Goal: Check status: Check status

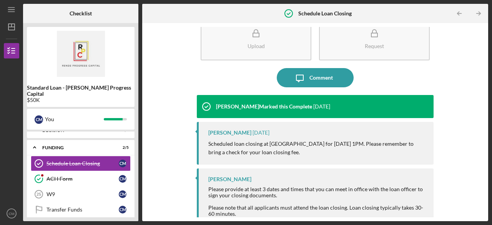
scroll to position [32, 0]
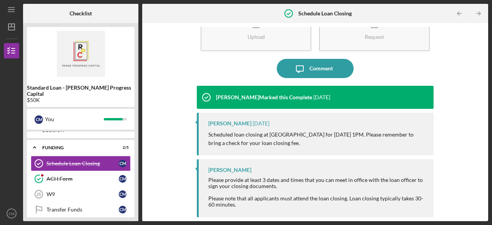
click at [460, 144] on div "Upload Request Icon/Message Comment [PERSON_NAME] Marked this Complete [DATE] […" at bounding box center [315, 122] width 338 height 190
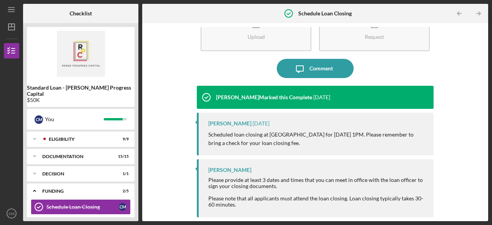
click at [53, 131] on div "Icon/Expander Eligibility 9 / 9" at bounding box center [81, 138] width 108 height 15
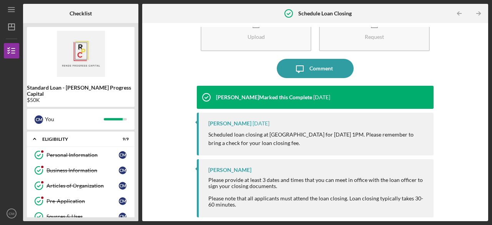
click at [81, 152] on div "Personal Information" at bounding box center [82, 155] width 72 height 6
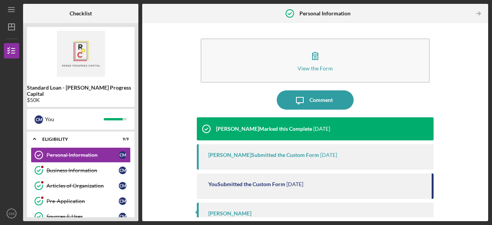
click at [316, 60] on icon "button" at bounding box center [315, 55] width 19 height 19
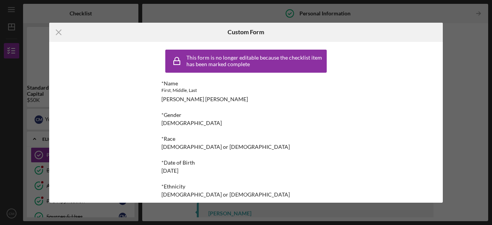
click at [57, 30] on line at bounding box center [58, 32] width 5 height 5
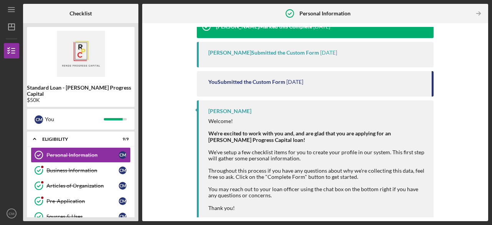
scroll to position [105, 0]
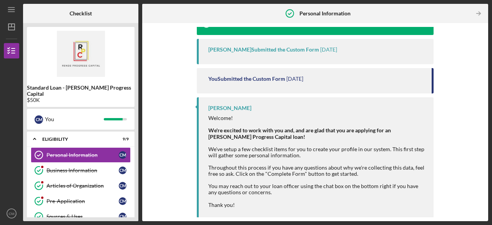
click at [67, 167] on div "Business Information" at bounding box center [82, 170] width 72 height 6
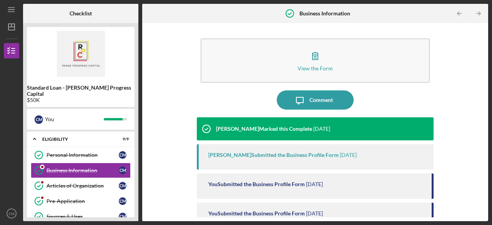
click at [314, 65] on div "View the Form" at bounding box center [314, 68] width 35 height 6
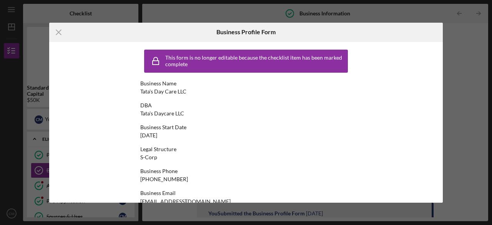
click at [439, 77] on div "This form is no longer editable because the checklist item has been marked comp…" at bounding box center [246, 122] width 394 height 161
click at [58, 32] on line at bounding box center [58, 32] width 5 height 5
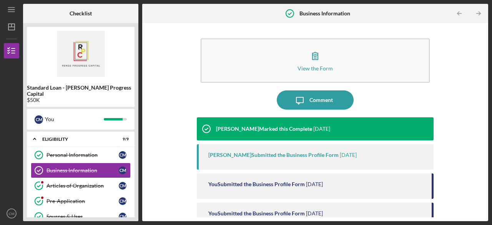
click at [86, 152] on div "Personal Information" at bounding box center [82, 155] width 72 height 6
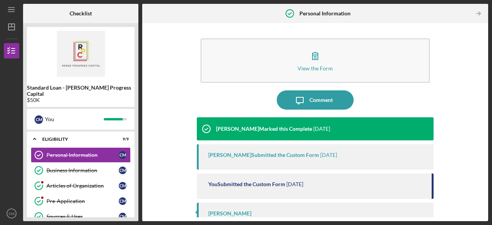
click at [321, 56] on icon "button" at bounding box center [315, 55] width 19 height 19
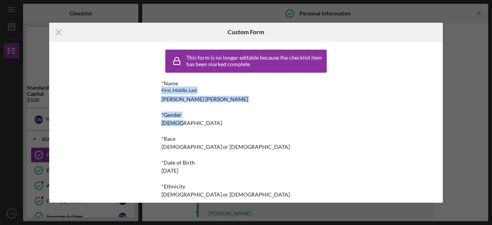
drag, startPoint x: 349, startPoint y: 77, endPoint x: 350, endPoint y: 120, distance: 42.3
click at [350, 122] on div "This form is no longer editable because the checklist item has been marked comp…" at bounding box center [245, 122] width 211 height 161
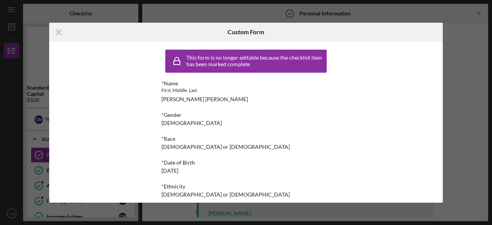
click at [59, 33] on line at bounding box center [58, 32] width 5 height 5
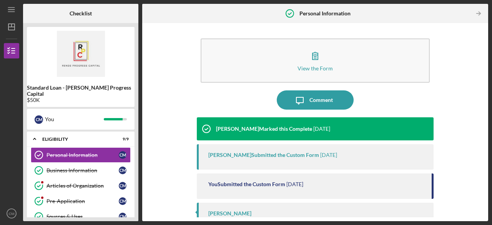
click at [80, 167] on div "Business Information" at bounding box center [82, 170] width 72 height 6
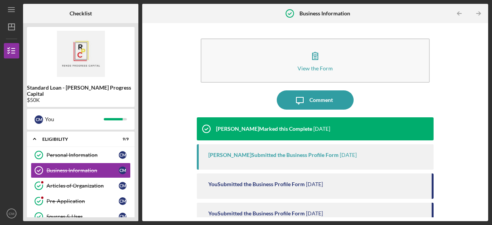
click at [312, 62] on icon "button" at bounding box center [315, 55] width 19 height 19
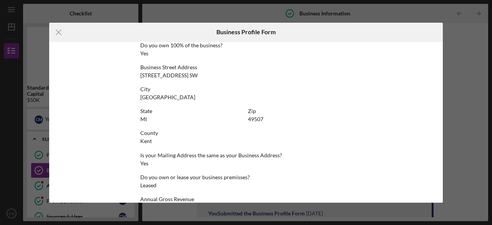
scroll to position [307, 0]
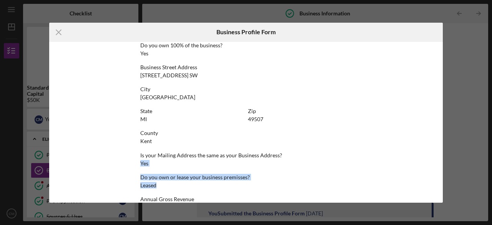
drag, startPoint x: 440, startPoint y: 158, endPoint x: 443, endPoint y: 187, distance: 29.7
click at [443, 187] on div "Icon/Menu Close Business Profile Form This form is no longer editable because t…" at bounding box center [246, 112] width 492 height 225
click at [413, 158] on div "This form is no longer editable because the checklist item has been marked comp…" at bounding box center [246, 122] width 394 height 161
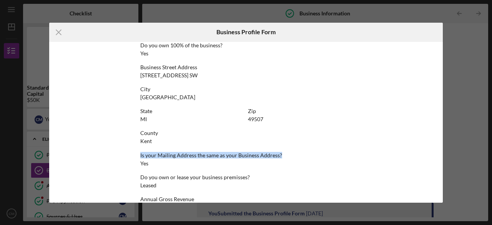
drag, startPoint x: 440, startPoint y: 160, endPoint x: 446, endPoint y: 143, distance: 18.1
click at [446, 143] on div "Icon/Menu Close Business Profile Form This form is no longer editable because t…" at bounding box center [246, 112] width 492 height 225
click at [413, 168] on div "This form is no longer editable because the checklist item has been marked comp…" at bounding box center [246, 122] width 394 height 161
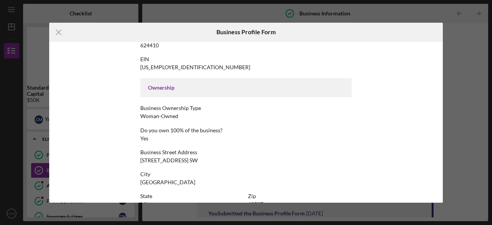
scroll to position [220, 0]
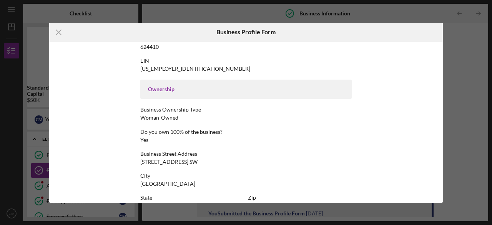
click at [60, 33] on icon "Icon/Menu Close" at bounding box center [58, 32] width 19 height 19
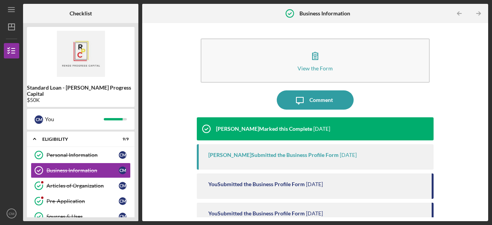
click at [317, 67] on div "View the Form" at bounding box center [314, 68] width 35 height 6
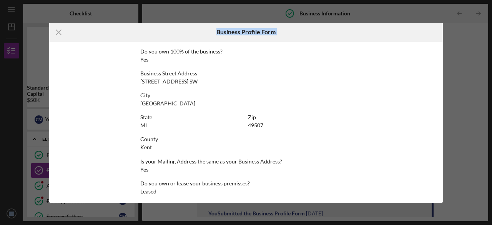
scroll to position [376, 0]
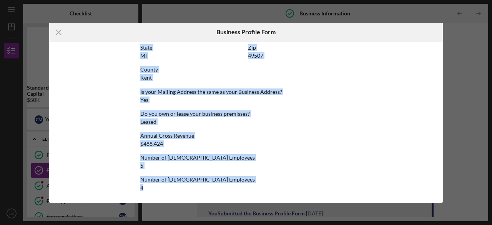
drag, startPoint x: 139, startPoint y: 82, endPoint x: 231, endPoint y: 190, distance: 142.1
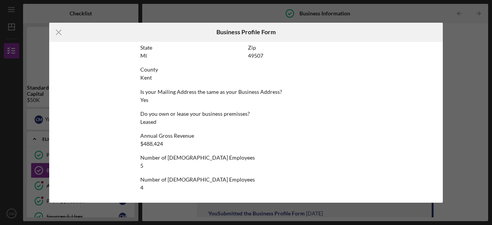
click at [61, 30] on line at bounding box center [58, 32] width 5 height 5
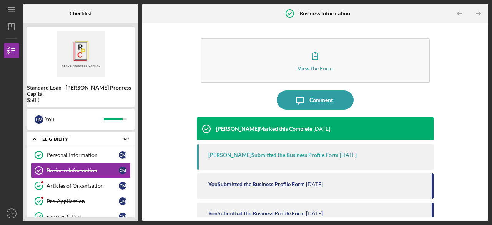
click at [78, 183] on div "Articles of Organization" at bounding box center [82, 186] width 72 height 6
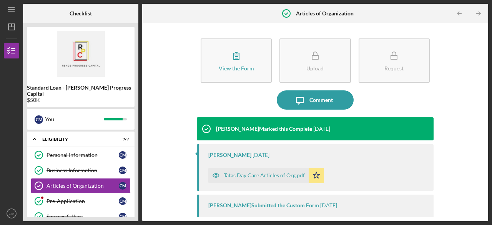
click at [239, 61] on icon "button" at bounding box center [236, 55] width 19 height 19
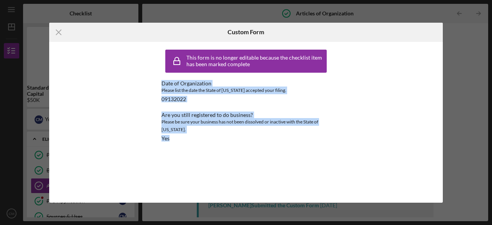
drag, startPoint x: 162, startPoint y: 82, endPoint x: 177, endPoint y: 148, distance: 68.2
click at [177, 148] on div "This form is no longer editable because the checklist item has been marked comp…" at bounding box center [245, 97] width 169 height 103
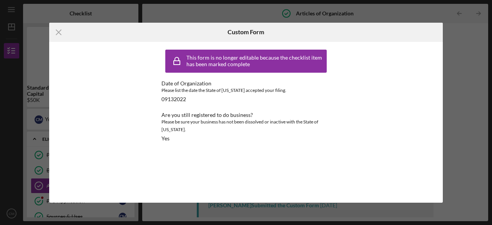
click at [57, 31] on line at bounding box center [58, 32] width 5 height 5
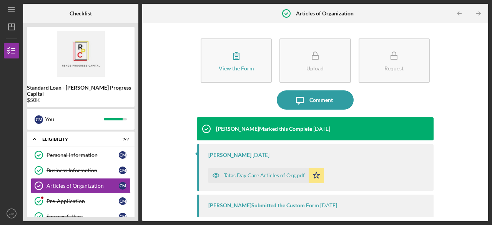
drag, startPoint x: 481, startPoint y: 100, endPoint x: 483, endPoint y: 131, distance: 31.9
click at [483, 131] on div "View the Form Form Upload Request Icon/Message Comment [PERSON_NAME] Marked thi…" at bounding box center [315, 122] width 338 height 190
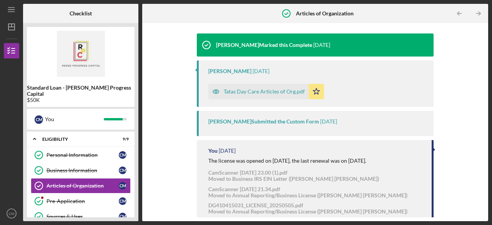
scroll to position [84, 0]
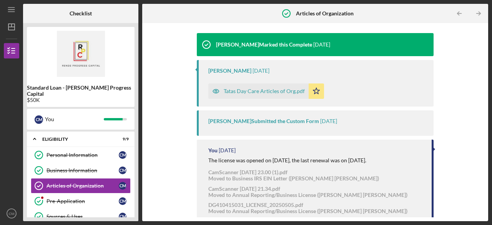
click at [244, 91] on div "Tatas Day Care Articles of Org.pdf" at bounding box center [264, 91] width 81 height 6
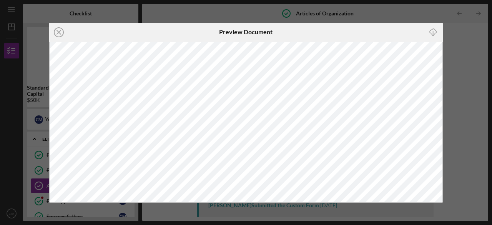
click at [60, 32] on icon "Icon/Close" at bounding box center [58, 32] width 19 height 19
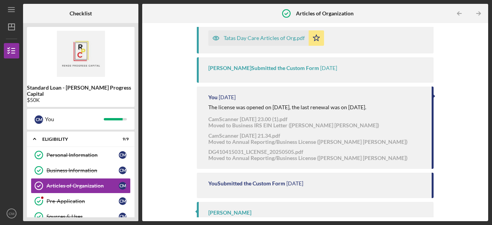
scroll to position [147, 0]
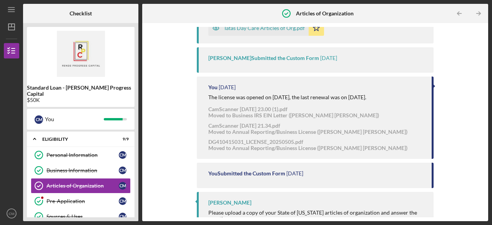
click at [76, 198] on div "Pre-Application" at bounding box center [82, 201] width 72 height 6
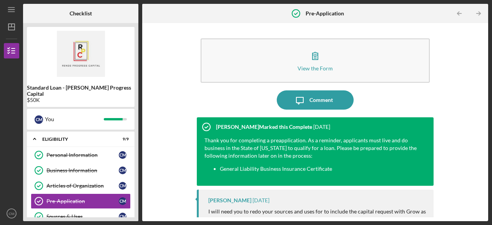
click at [328, 65] on div "View the Form" at bounding box center [314, 68] width 35 height 6
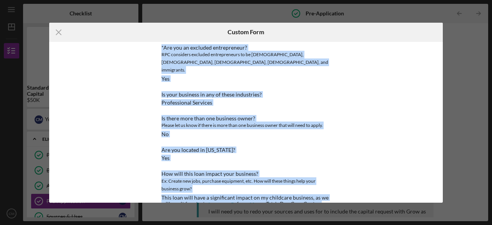
scroll to position [238, 0]
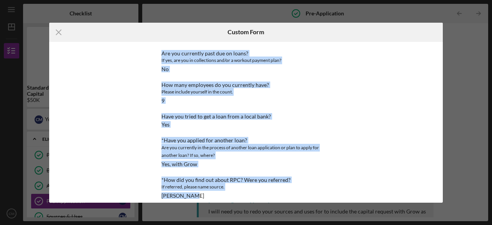
drag, startPoint x: 161, startPoint y: 81, endPoint x: 219, endPoint y: 214, distance: 144.9
click at [219, 214] on div "Icon/Menu Close Custom Form This form is no longer editable because the checkli…" at bounding box center [246, 112] width 492 height 225
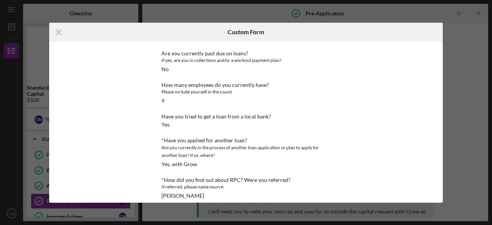
click at [59, 33] on icon "Icon/Menu Close" at bounding box center [58, 32] width 19 height 19
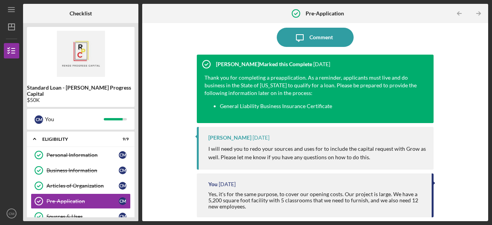
scroll to position [66, 0]
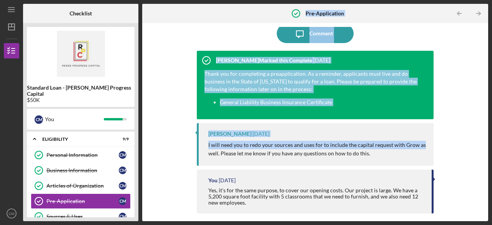
drag, startPoint x: 139, startPoint y: 139, endPoint x: 140, endPoint y: 159, distance: 20.4
click at [140, 159] on div "Checklist Standard Loan - [PERSON_NAME] Progress Capital $50K C M You Icon/Expa…" at bounding box center [255, 112] width 465 height 217
click at [95, 213] on div "Sources & Uses" at bounding box center [82, 216] width 72 height 6
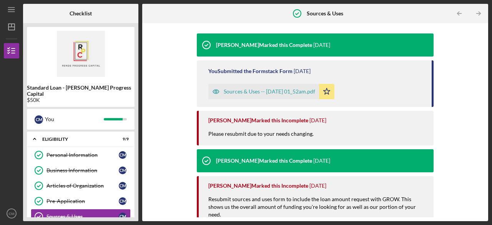
scroll to position [83, 0]
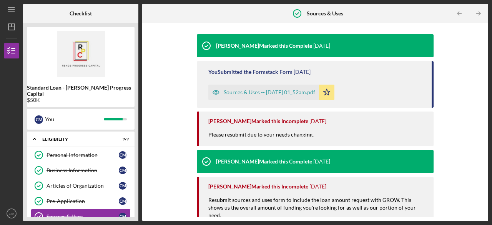
click at [258, 90] on div "Sources & Uses -- [DATE] 01_52am.pdf" at bounding box center [269, 92] width 91 height 6
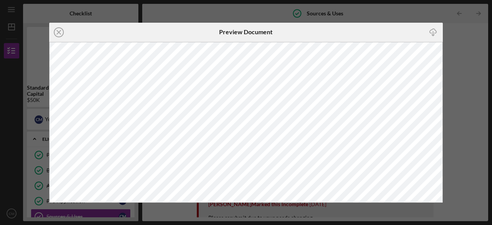
click at [61, 31] on icon "Icon/Close" at bounding box center [58, 32] width 19 height 19
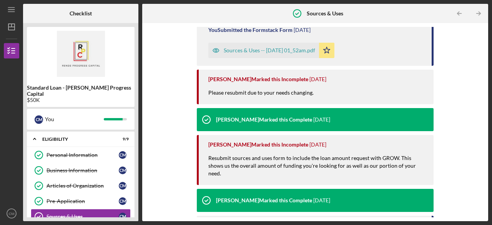
scroll to position [134, 0]
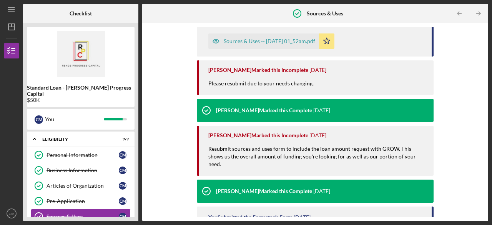
drag, startPoint x: 484, startPoint y: 110, endPoint x: 483, endPoint y: 84, distance: 25.8
drag, startPoint x: 483, startPoint y: 84, endPoint x: 461, endPoint y: 48, distance: 41.6
click at [461, 48] on div "Upload Icon/Message Comment [PERSON_NAME] Marked this Complete [DATE] You Submi…" at bounding box center [315, 122] width 338 height 190
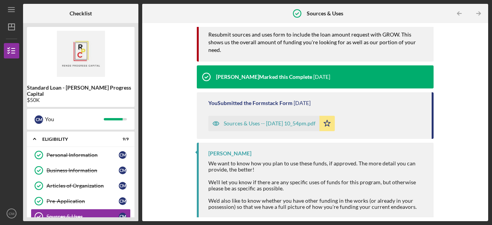
scroll to position [263, 0]
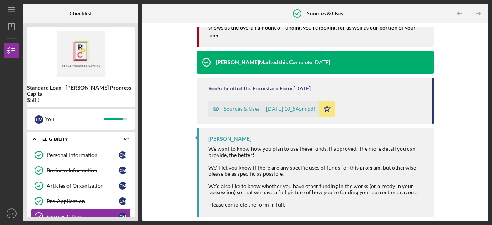
click at [254, 106] on div "Sources & Uses -- [DATE] 10_54pm.pdf" at bounding box center [270, 109] width 92 height 6
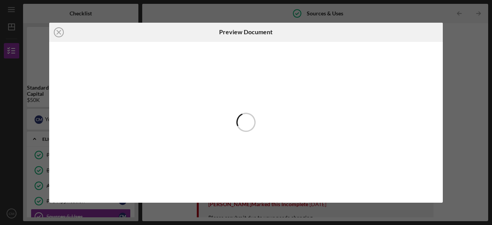
scroll to position [249, 0]
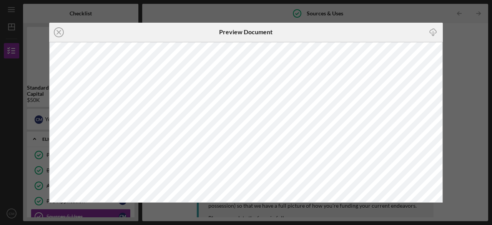
click at [59, 31] on line at bounding box center [59, 32] width 4 height 4
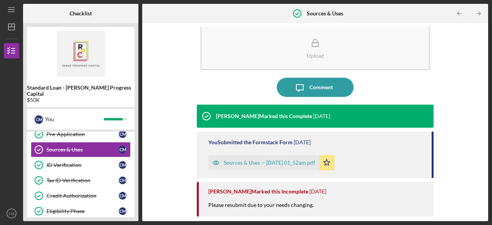
scroll to position [70, 0]
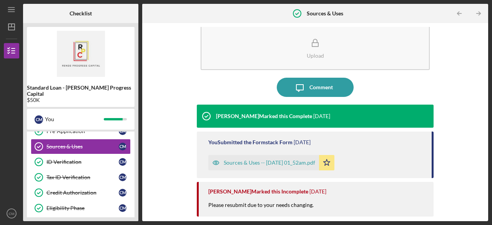
click at [64, 159] on div "ID Verification" at bounding box center [82, 162] width 72 height 6
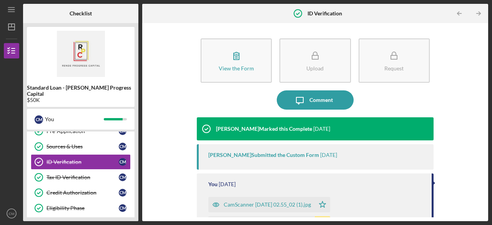
click at [231, 59] on icon "button" at bounding box center [236, 55] width 19 height 19
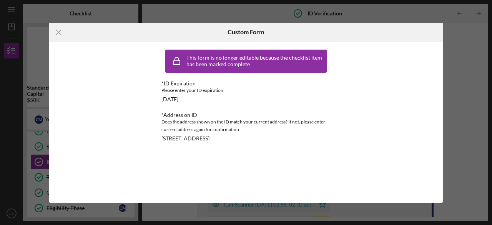
drag, startPoint x: 351, startPoint y: 93, endPoint x: 317, endPoint y: 142, distance: 60.0
click at [326, 161] on div "Icon/Menu Close Custom Form This form is no longer editable because the checkli…" at bounding box center [246, 113] width 394 height 180
click at [58, 32] on line at bounding box center [58, 32] width 5 height 5
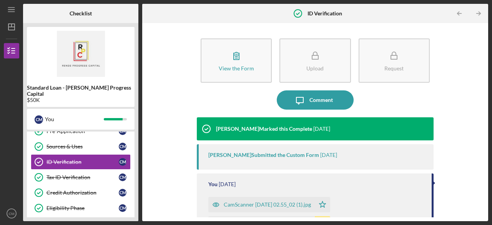
drag, startPoint x: 481, startPoint y: 91, endPoint x: 484, endPoint y: 107, distance: 16.0
click at [484, 107] on div "View the Form Form Upload Request Icon/Message Comment [PERSON_NAME] Marked thi…" at bounding box center [315, 122] width 338 height 190
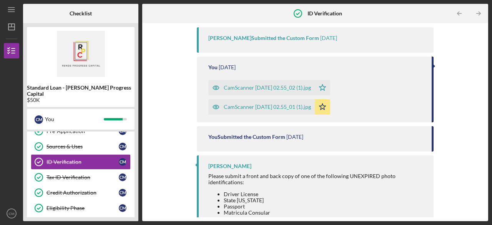
scroll to position [115, 0]
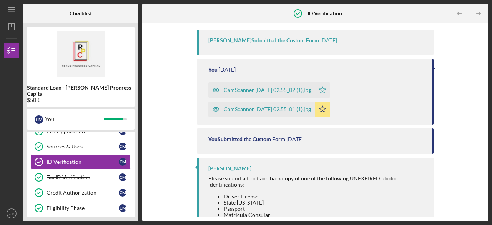
click at [236, 89] on div "CamScanner [DATE] 02.55_02 (1).jpg" at bounding box center [267, 90] width 87 height 6
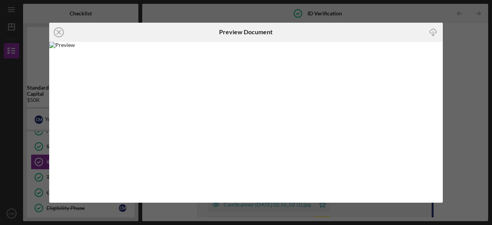
drag, startPoint x: 390, startPoint y: 105, endPoint x: 390, endPoint y: 83, distance: 22.3
drag, startPoint x: 390, startPoint y: 83, endPoint x: 272, endPoint y: 108, distance: 121.0
drag, startPoint x: 272, startPoint y: 108, endPoint x: 404, endPoint y: 108, distance: 131.4
click at [404, 108] on img at bounding box center [246, 122] width 394 height 161
click at [61, 32] on icon "Icon/Close" at bounding box center [58, 32] width 19 height 19
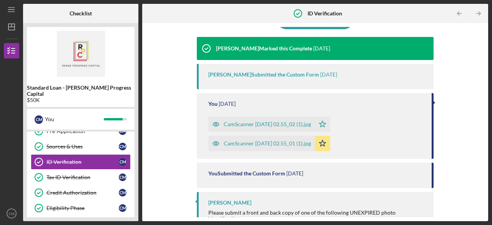
scroll to position [85, 0]
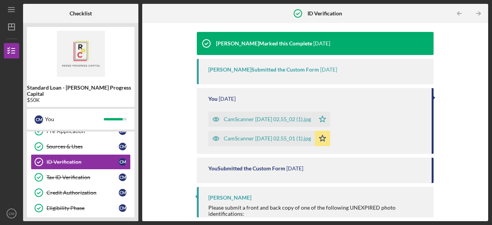
click at [240, 135] on div "CamScanner [DATE] 02.55_01 (1).jpg" at bounding box center [267, 138] width 87 height 6
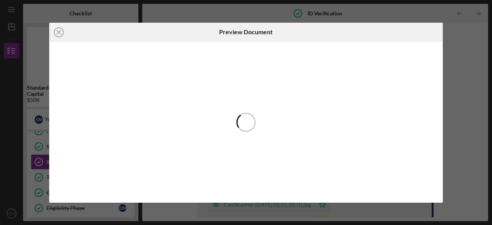
scroll to position [14, 0]
click at [57, 29] on icon "Icon/Close" at bounding box center [58, 32] width 19 height 19
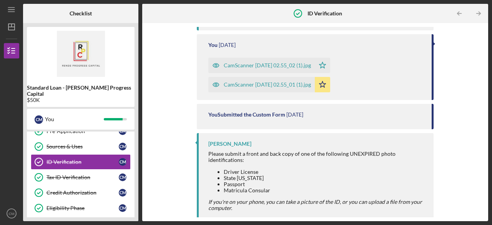
scroll to position [167, 0]
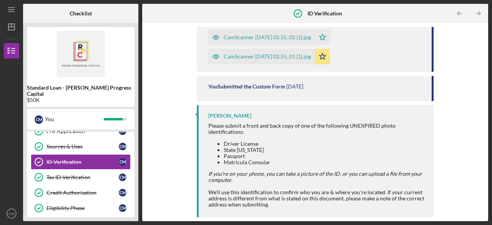
click at [83, 174] on div "Tax ID Verification" at bounding box center [82, 177] width 72 height 6
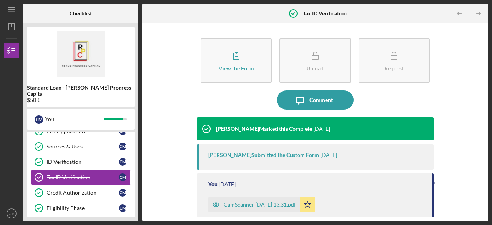
click at [231, 63] on icon "button" at bounding box center [236, 55] width 19 height 19
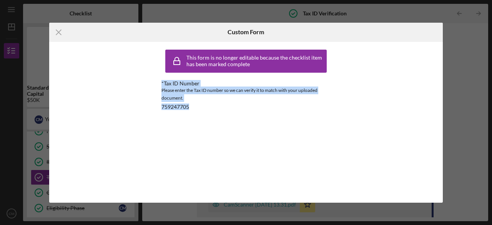
drag, startPoint x: 153, startPoint y: 85, endPoint x: 206, endPoint y: 127, distance: 67.6
click at [206, 127] on div "Icon/Menu Close Custom Form This form is no longer editable because the checkli…" at bounding box center [246, 113] width 394 height 180
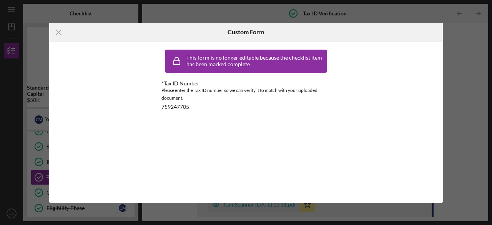
click at [56, 32] on icon "Icon/Menu Close" at bounding box center [58, 32] width 19 height 19
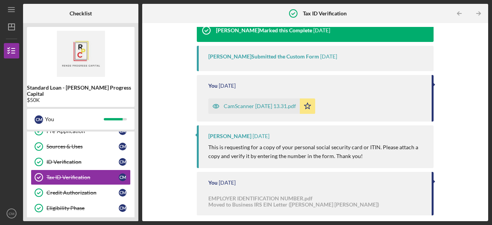
scroll to position [95, 0]
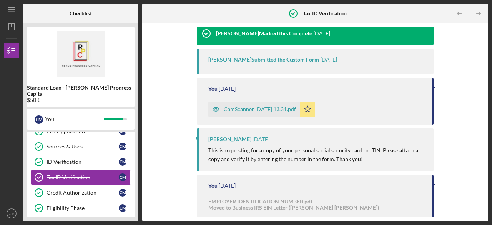
click at [254, 106] on div "CamScanner [DATE] 13.31.pdf" at bounding box center [253, 108] width 91 height 15
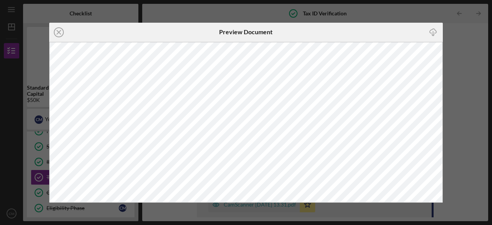
click at [58, 32] on line at bounding box center [59, 32] width 4 height 4
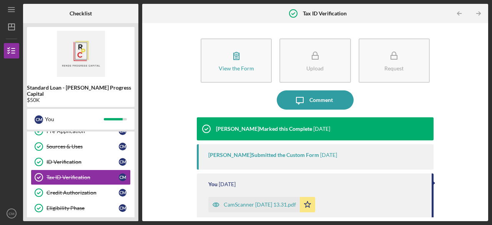
click at [84, 189] on div "Credit Authorization" at bounding box center [82, 192] width 72 height 6
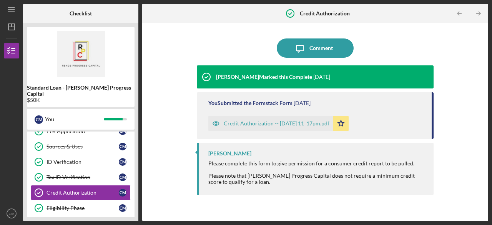
click at [247, 123] on div "Credit Authorization -- [DATE] 11_17pm.pdf" at bounding box center [277, 123] width 106 height 6
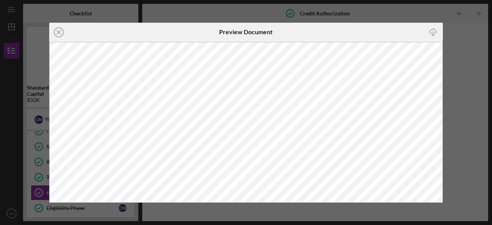
click at [61, 35] on icon "Icon/Close" at bounding box center [58, 32] width 19 height 19
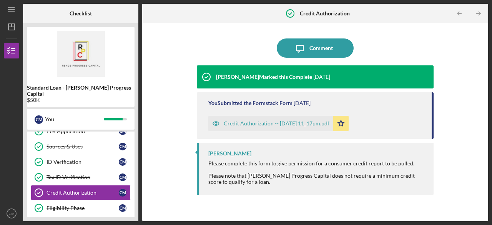
click at [63, 205] on div "Eligibility Phase" at bounding box center [82, 208] width 72 height 6
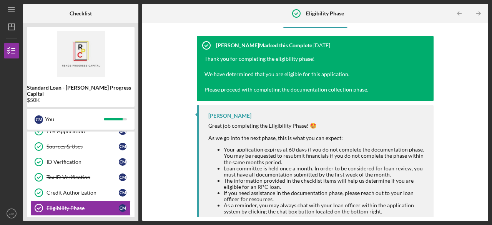
scroll to position [42, 0]
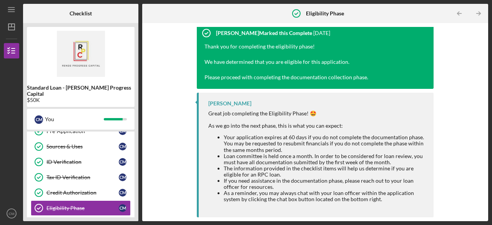
click at [96, 169] on link "Tax ID Verification Tax ID Verification C M" at bounding box center [81, 176] width 100 height 15
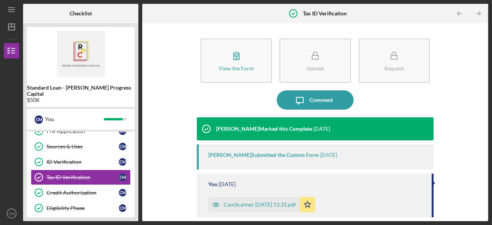
click at [105, 99] on div "Standard Loan - [PERSON_NAME] Progress Capital $50K" at bounding box center [81, 67] width 108 height 80
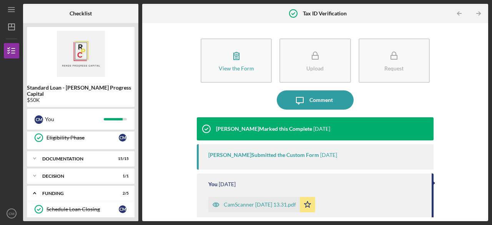
scroll to position [141, 0]
click at [35, 151] on icon "Icon/Expander" at bounding box center [34, 157] width 15 height 15
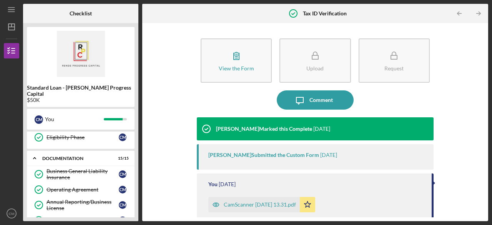
click at [74, 168] on div "Business General Liability Insurance" at bounding box center [82, 174] width 72 height 12
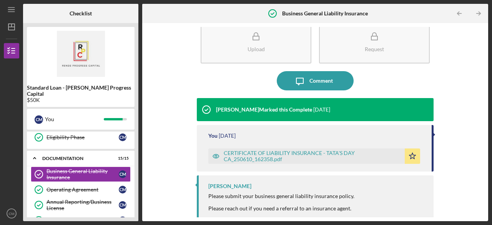
scroll to position [23, 0]
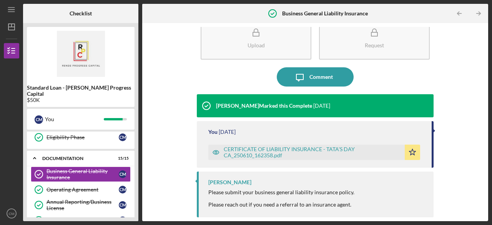
click at [340, 149] on div "CERTIFICATE OF LIABILITY INSURANCE - TATA'S DAY CA_250610_162358.pdf" at bounding box center [312, 152] width 177 height 12
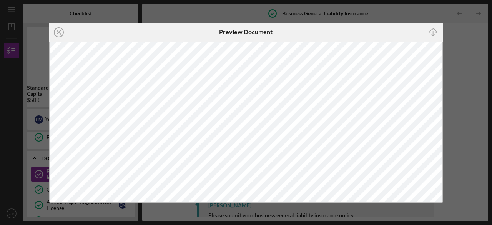
click at [61, 33] on icon "Icon/Close" at bounding box center [58, 32] width 19 height 19
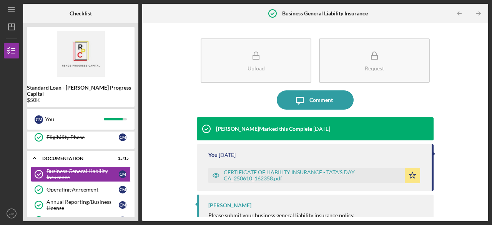
click at [67, 186] on div "Operating Agreement" at bounding box center [82, 189] width 72 height 6
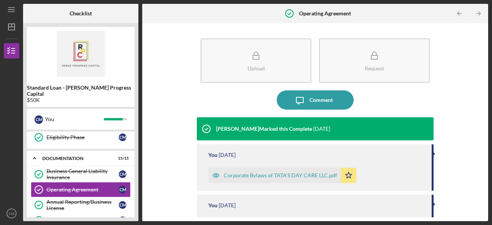
click at [260, 175] on div "Corporate Bylaws of TATA'S DAY CARE LLC.pdf" at bounding box center [280, 175] width 113 height 6
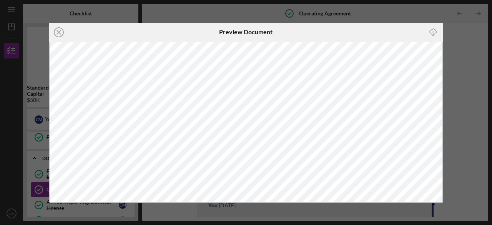
click at [58, 33] on icon "Icon/Close" at bounding box center [58, 32] width 19 height 19
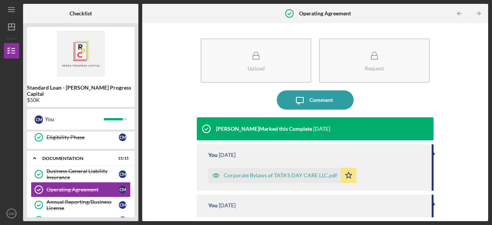
click at [75, 199] on div "Annual Reporting/Business License" at bounding box center [82, 205] width 72 height 12
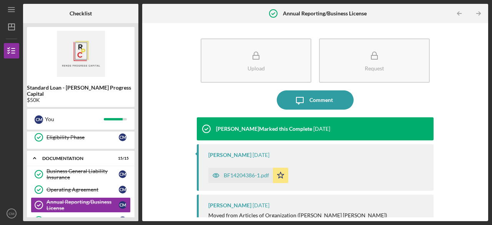
drag, startPoint x: 484, startPoint y: 66, endPoint x: 484, endPoint y: 90, distance: 23.4
click at [484, 90] on div "Upload Request Icon/Message Comment [PERSON_NAME] Marked this Complete [DATE] […" at bounding box center [315, 122] width 346 height 198
drag, startPoint x: 484, startPoint y: 90, endPoint x: 457, endPoint y: 50, distance: 48.2
click at [457, 50] on div "Upload Request Icon/Message Comment [PERSON_NAME] Marked this Complete [DATE] […" at bounding box center [315, 122] width 338 height 190
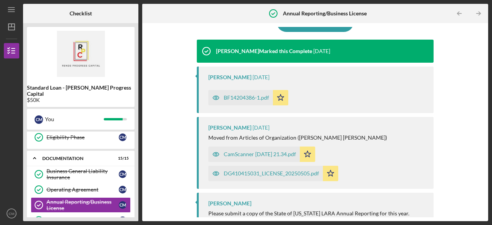
scroll to position [78, 0]
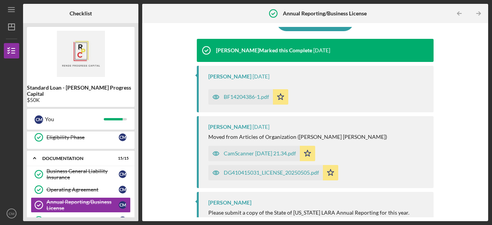
click at [83, 186] on div "Operating Agreement" at bounding box center [82, 189] width 72 height 6
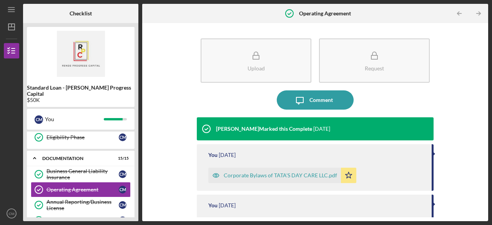
scroll to position [24, 0]
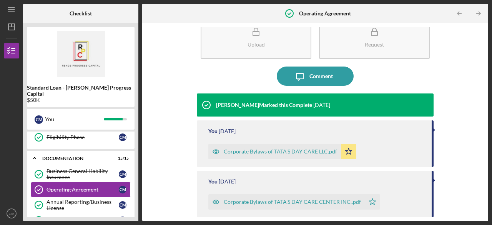
click at [285, 203] on div "Corporate Bylaws of TATA'S DAY CARE CENTER INC..pdf" at bounding box center [292, 202] width 137 height 6
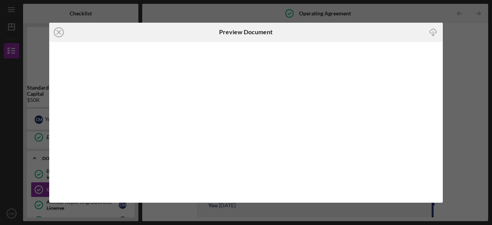
scroll to position [24, 0]
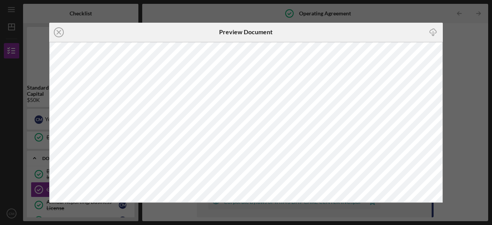
click at [61, 30] on line at bounding box center [59, 32] width 4 height 4
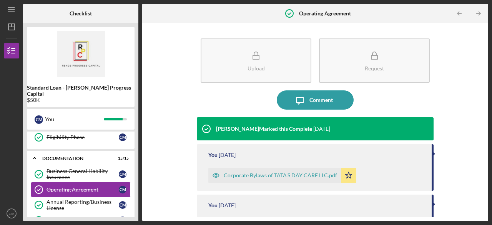
click at [309, 173] on div "Corporate Bylaws of TATA'S DAY CARE LLC.pdf" at bounding box center [280, 175] width 113 height 6
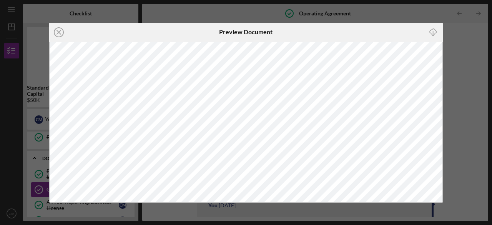
click at [62, 33] on icon "Icon/Close" at bounding box center [58, 32] width 19 height 19
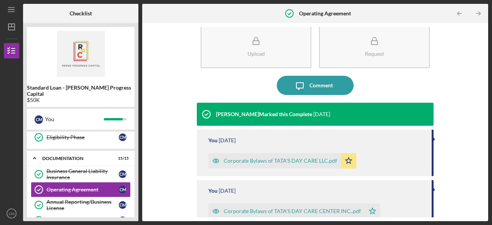
scroll to position [24, 0]
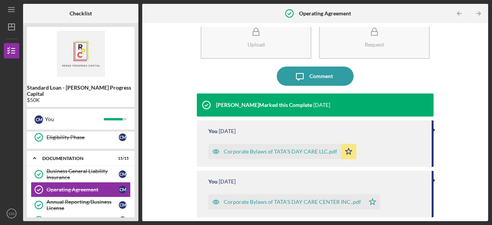
click at [326, 202] on div "Corporate Bylaws of TATA'S DAY CARE CENTER INC..pdf" at bounding box center [292, 202] width 137 height 6
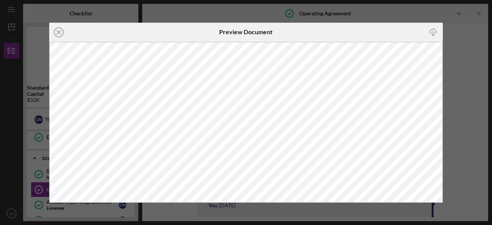
click at [58, 33] on icon "Icon/Close" at bounding box center [58, 32] width 19 height 19
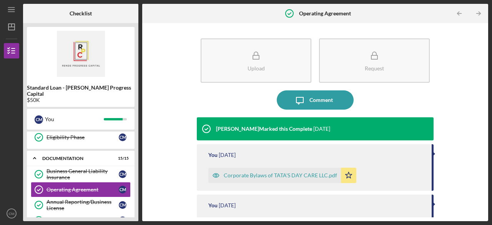
click at [80, 199] on div "Annual Reporting/Business License" at bounding box center [82, 205] width 72 height 12
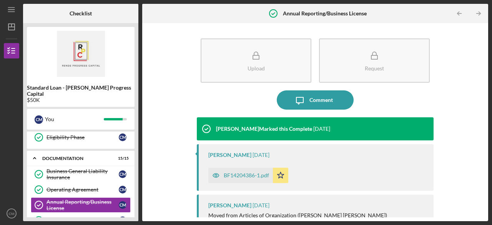
click at [246, 173] on div "BF14204386-1.pdf" at bounding box center [246, 175] width 45 height 6
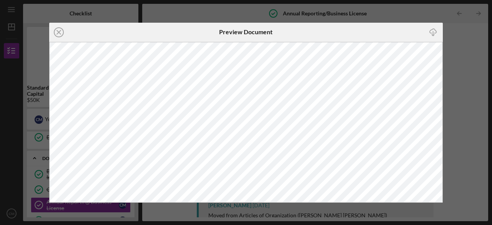
click at [59, 28] on icon "Icon/Close" at bounding box center [58, 32] width 19 height 19
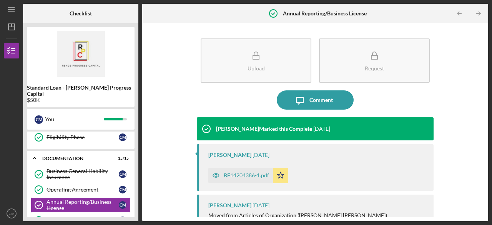
click at [247, 173] on div "BF14204386-1.pdf" at bounding box center [246, 175] width 45 height 6
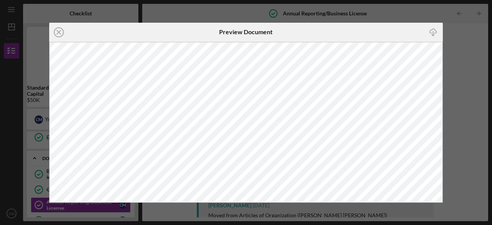
click at [59, 31] on icon "Icon/Close" at bounding box center [58, 32] width 19 height 19
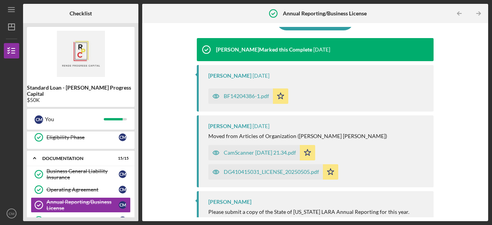
scroll to position [99, 0]
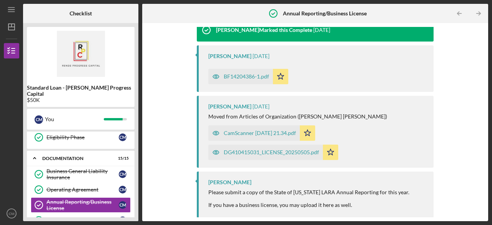
click at [277, 132] on div "CamScanner [DATE] 21.34.pdf" at bounding box center [260, 133] width 72 height 6
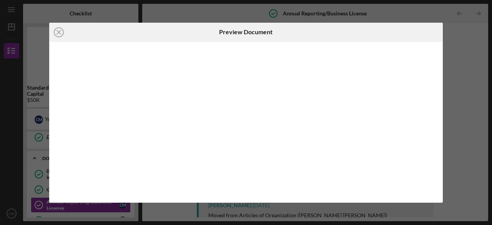
scroll to position [99, 0]
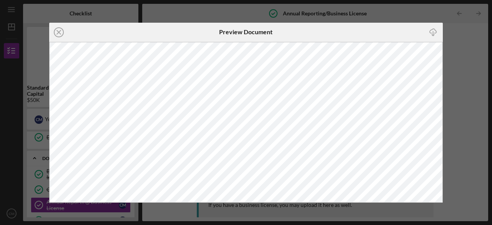
click at [59, 31] on icon "Icon/Close" at bounding box center [58, 32] width 19 height 19
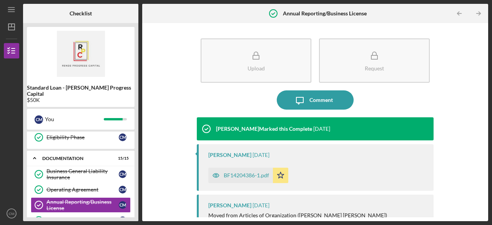
drag, startPoint x: 485, startPoint y: 124, endPoint x: 490, endPoint y: 190, distance: 66.0
click at [490, 190] on div "Icon/Menu Annual Reporting/Business License Annual Reporting/Business License C…" at bounding box center [246, 112] width 492 height 225
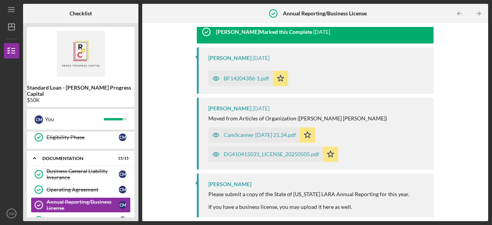
scroll to position [99, 0]
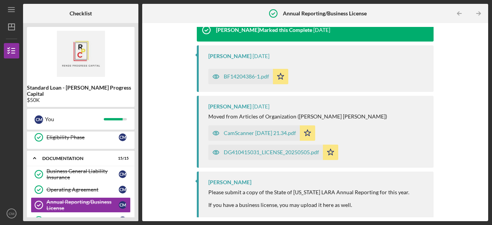
click at [230, 148] on div "DG410415031_LICENSE_20250505.pdf" at bounding box center [265, 151] width 115 height 15
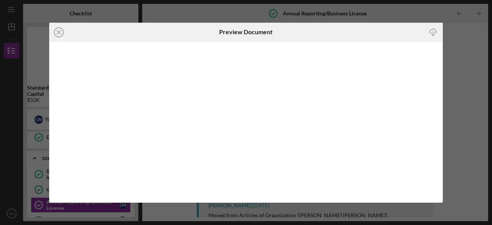
scroll to position [99, 0]
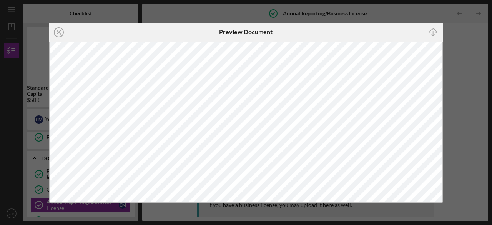
click at [60, 28] on icon "Icon/Close" at bounding box center [58, 32] width 19 height 19
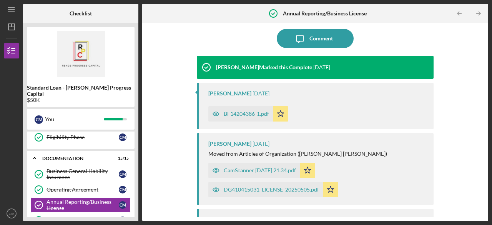
scroll to position [99, 0]
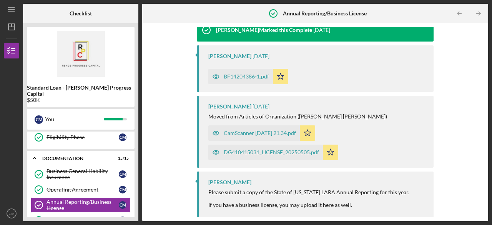
click at [252, 157] on div "DG410415031_LICENSE_20250505.pdf" at bounding box center [265, 151] width 115 height 15
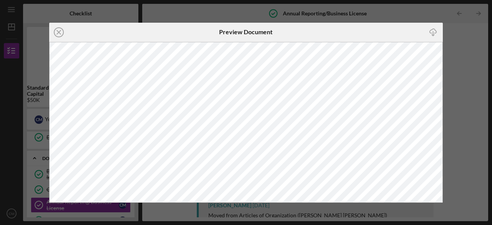
click at [60, 32] on icon "Icon/Close" at bounding box center [58, 32] width 19 height 19
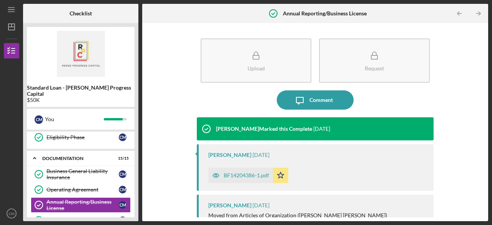
click at [244, 178] on div "BF14204386-1.pdf" at bounding box center [246, 175] width 45 height 6
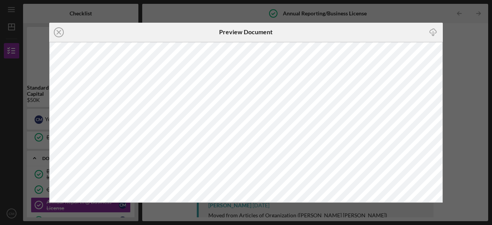
click at [58, 29] on icon "Icon/Close" at bounding box center [58, 32] width 19 height 19
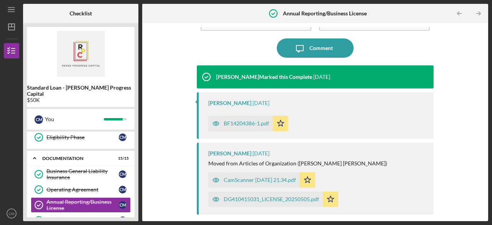
scroll to position [81, 0]
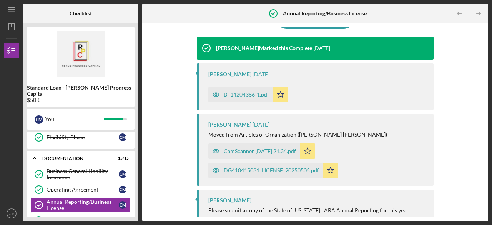
click at [237, 95] on div "BF14204386-1.pdf" at bounding box center [246, 94] width 45 height 6
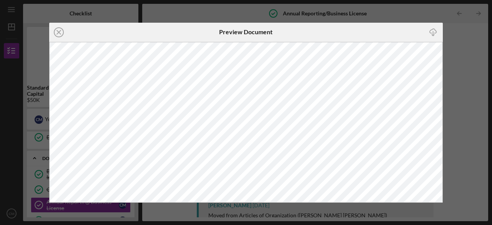
click at [59, 31] on icon "Icon/Close" at bounding box center [58, 32] width 19 height 19
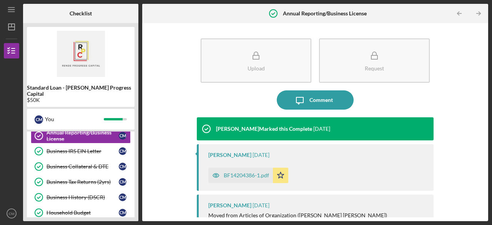
scroll to position [211, 0]
click at [85, 147] on div "Business IRS EIN Letter" at bounding box center [82, 150] width 72 height 6
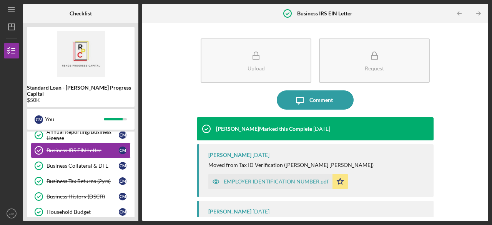
click at [274, 182] on div "EMPLOYER IDENTIFICATION NUMBER.pdf" at bounding box center [276, 181] width 105 height 6
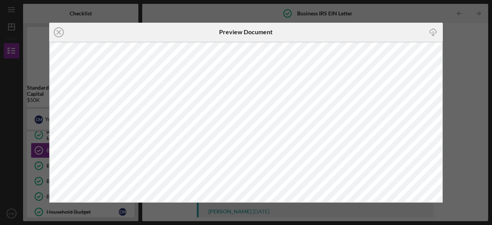
click at [59, 28] on icon "Icon/Close" at bounding box center [58, 32] width 19 height 19
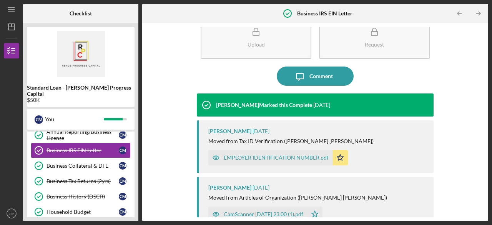
scroll to position [80, 0]
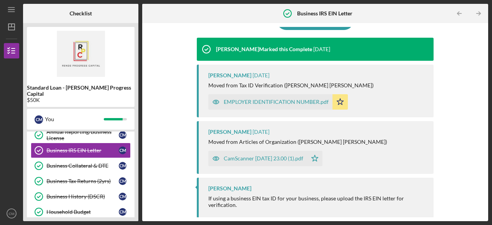
click at [266, 152] on div "CamScanner [DATE] 23.00 (1).pdf" at bounding box center [257, 158] width 99 height 15
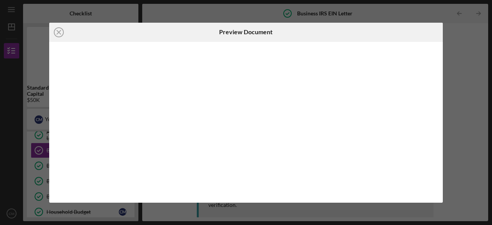
scroll to position [80, 0]
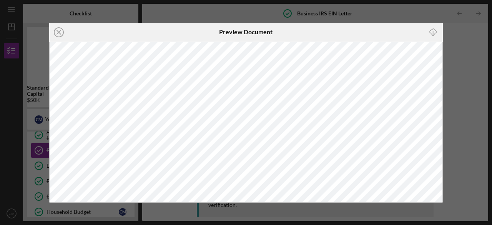
click at [61, 31] on icon "Icon/Close" at bounding box center [58, 32] width 19 height 19
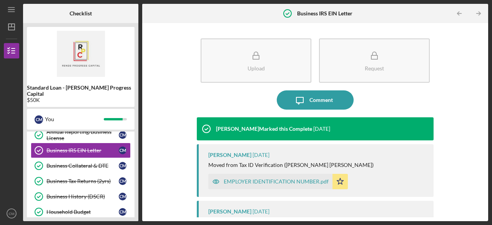
click at [87, 163] on div "Business Collateral & DTE" at bounding box center [82, 166] width 72 height 6
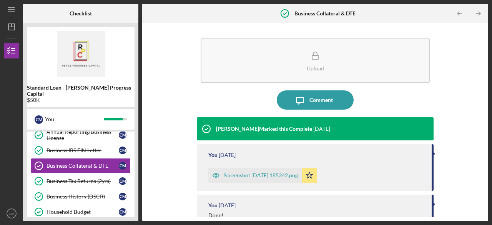
drag, startPoint x: 486, startPoint y: 69, endPoint x: 484, endPoint y: 88, distance: 19.3
click at [484, 88] on div "Upload Icon/Message Comment [PERSON_NAME] Marked this Complete [DATE] You [DATE…" at bounding box center [315, 122] width 346 height 198
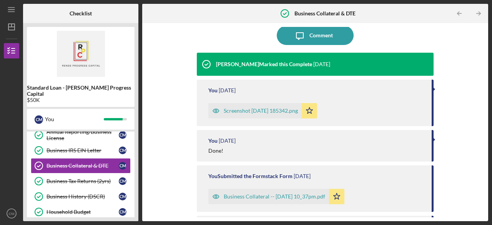
scroll to position [72, 0]
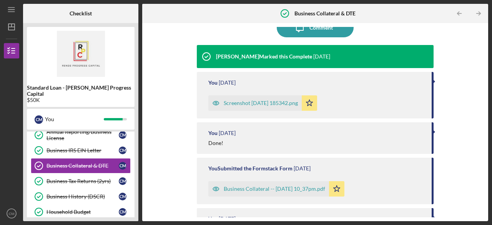
click at [273, 101] on div "Screenshot [DATE] 185342.png" at bounding box center [261, 103] width 74 height 6
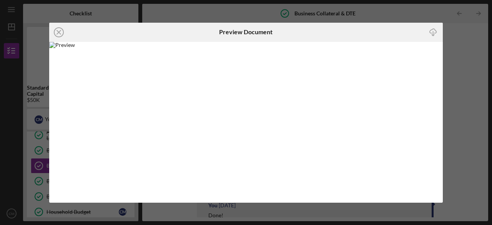
click at [158, 56] on img at bounding box center [246, 122] width 394 height 161
click at [458, 125] on div "Icon/Close Preview Document Icon/Download" at bounding box center [246, 112] width 492 height 225
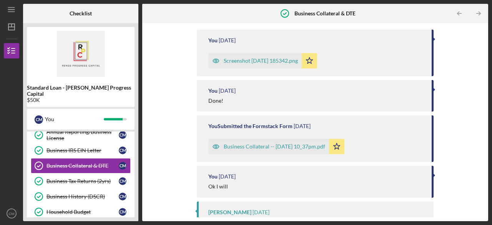
scroll to position [118, 0]
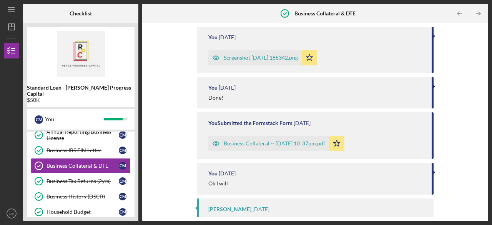
click at [279, 56] on div "Screenshot [DATE] 185342.png" at bounding box center [261, 58] width 74 height 6
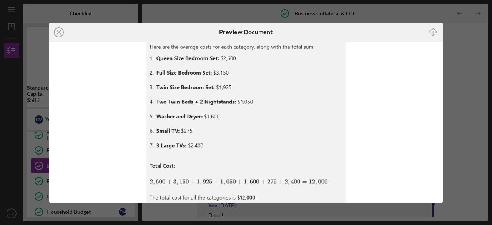
drag, startPoint x: 314, startPoint y: 110, endPoint x: 312, endPoint y: 76, distance: 34.2
drag, startPoint x: 312, startPoint y: 76, endPoint x: 292, endPoint y: 115, distance: 44.2
drag, startPoint x: 292, startPoint y: 115, endPoint x: 347, endPoint y: 87, distance: 61.5
click at [347, 87] on img at bounding box center [246, 122] width 394 height 161
drag, startPoint x: 304, startPoint y: 127, endPoint x: 267, endPoint y: 141, distance: 40.1
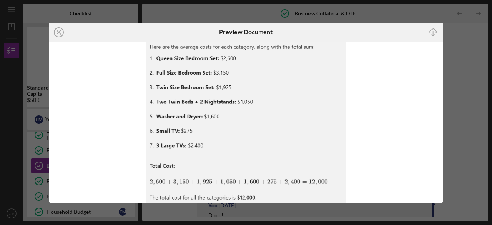
click at [267, 141] on img at bounding box center [246, 122] width 394 height 161
drag, startPoint x: 271, startPoint y: 83, endPoint x: 60, endPoint y: 32, distance: 217.5
click at [60, 32] on icon "Icon/Close" at bounding box center [58, 32] width 19 height 19
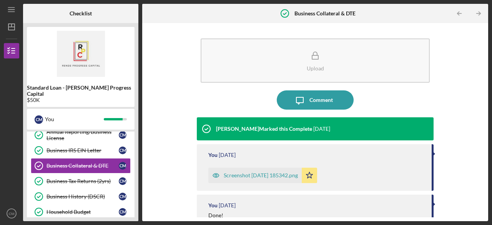
drag, startPoint x: 484, startPoint y: 55, endPoint x: 486, endPoint y: 80, distance: 25.1
click at [486, 80] on div "Upload Icon/Message Comment [PERSON_NAME] Marked this Complete [DATE] You [DATE…" at bounding box center [315, 122] width 346 height 198
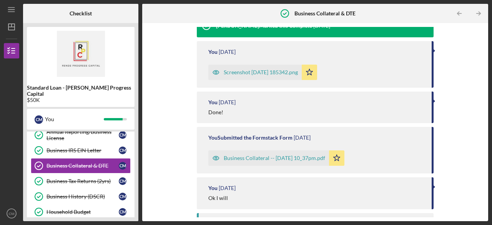
scroll to position [105, 0]
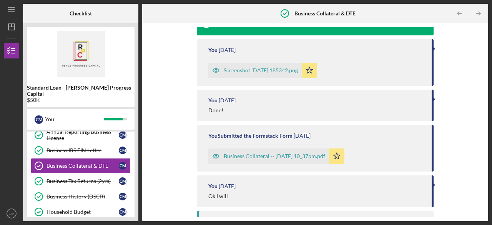
click at [290, 156] on div "Business Collateral -- [DATE] 10_37pm.pdf" at bounding box center [274, 156] width 101 height 6
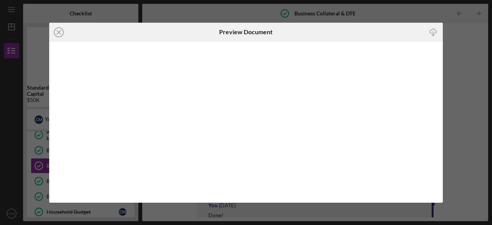
scroll to position [139, 0]
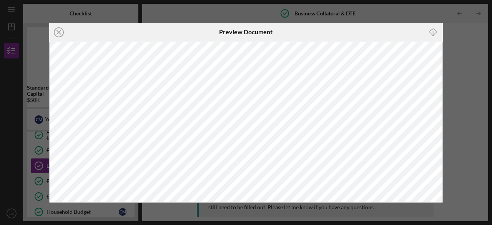
click at [57, 34] on line at bounding box center [59, 32] width 4 height 4
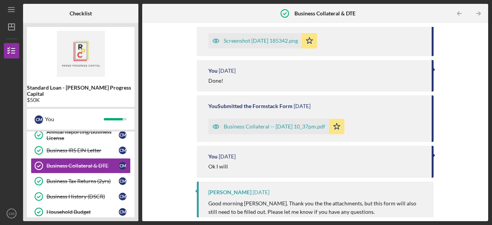
scroll to position [136, 0]
click at [264, 126] on div "Business Collateral -- [DATE] 10_37pm.pdf" at bounding box center [274, 125] width 101 height 6
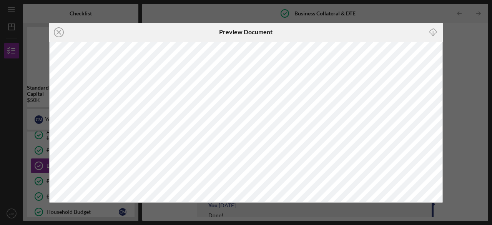
click at [59, 34] on icon "Icon/Close" at bounding box center [58, 32] width 19 height 19
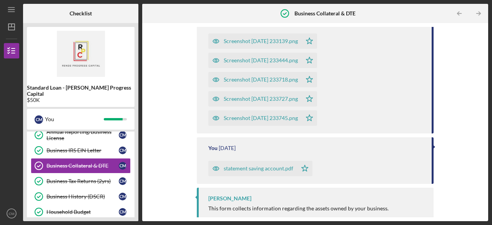
scroll to position [477, 0]
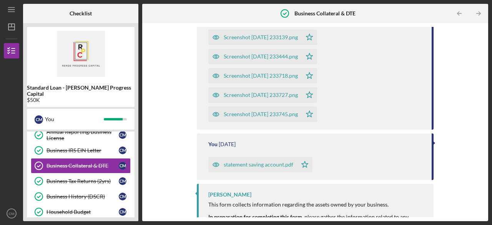
click at [229, 40] on div "Screenshot [DATE] 233139.png" at bounding box center [261, 37] width 74 height 6
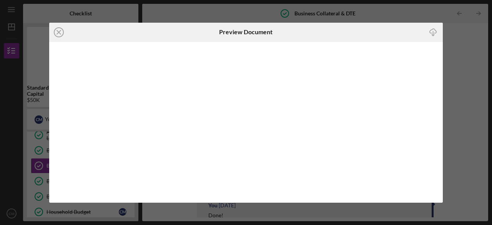
scroll to position [398, 0]
drag, startPoint x: 436, startPoint y: 90, endPoint x: 54, endPoint y: 32, distance: 386.9
click at [54, 31] on icon "Icon/Close" at bounding box center [58, 32] width 19 height 19
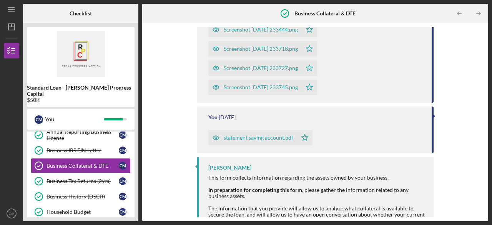
scroll to position [508, 0]
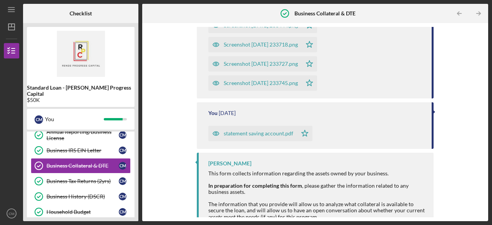
click at [274, 136] on div "statement saving account.pdf" at bounding box center [259, 133] width 70 height 6
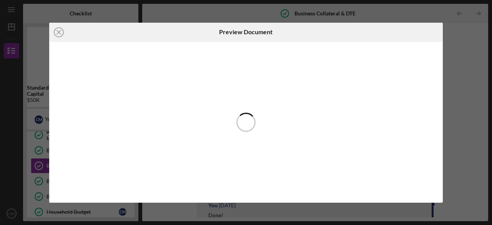
scroll to position [525, 0]
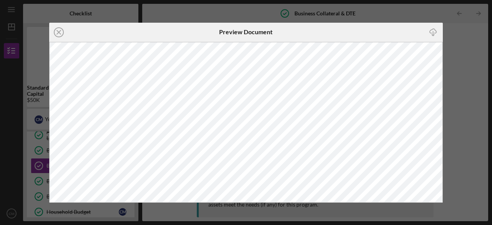
click at [57, 30] on line at bounding box center [59, 32] width 4 height 4
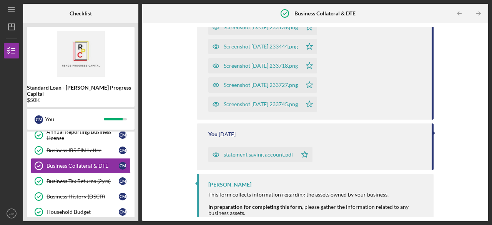
scroll to position [456, 0]
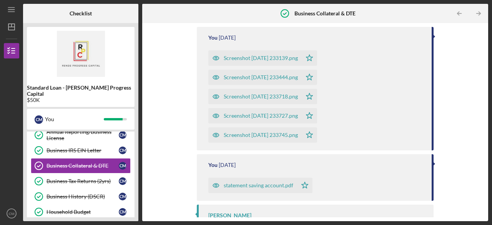
click at [248, 138] on div "Screenshot [DATE] 233745.png" at bounding box center [261, 135] width 74 height 6
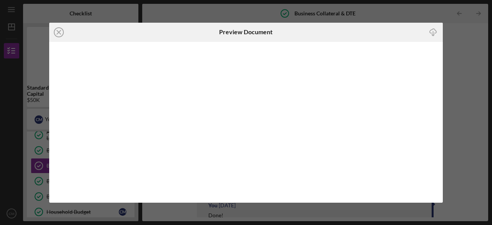
scroll to position [475, 0]
click at [61, 32] on icon "Icon/Close" at bounding box center [58, 32] width 19 height 19
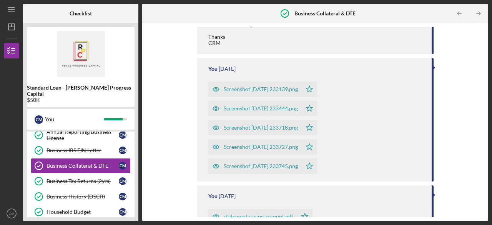
scroll to position [430, 0]
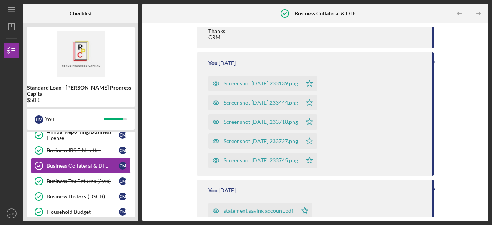
click at [274, 106] on div "Screenshot [DATE] 233444.png" at bounding box center [261, 103] width 74 height 6
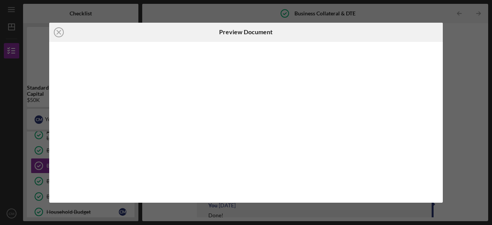
scroll to position [417, 0]
click at [57, 34] on line at bounding box center [59, 32] width 4 height 4
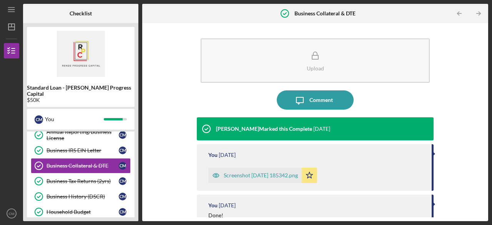
click at [97, 178] on div "Business Tax Returns (2yrs)" at bounding box center [82, 181] width 72 height 6
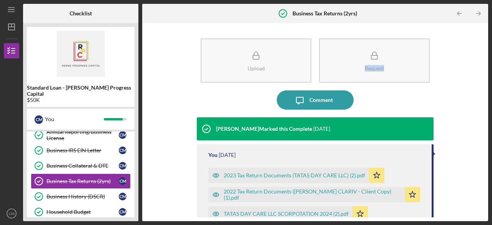
drag, startPoint x: 481, startPoint y: 53, endPoint x: 485, endPoint y: 83, distance: 29.5
click at [485, 83] on div "Upload Request Icon/Message Comment [PERSON_NAME] Marked this Complete [DATE] Y…" at bounding box center [315, 122] width 346 height 198
click at [480, 100] on div "Upload Request Icon/Message Comment [PERSON_NAME] Marked this Complete [DATE] Y…" at bounding box center [315, 122] width 338 height 190
drag, startPoint x: 481, startPoint y: 102, endPoint x: 483, endPoint y: 113, distance: 10.5
click at [483, 113] on div "Upload Request Icon/Message Comment [PERSON_NAME] Marked this Complete [DATE] Y…" at bounding box center [315, 122] width 338 height 190
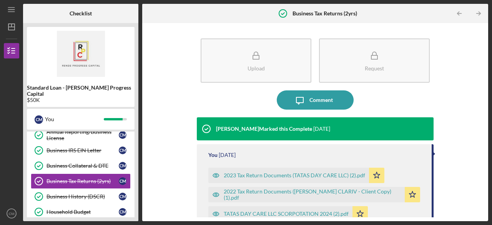
click at [458, 119] on div "Upload Request Icon/Message Comment [PERSON_NAME] Marked this Complete [DATE] Y…" at bounding box center [315, 122] width 338 height 190
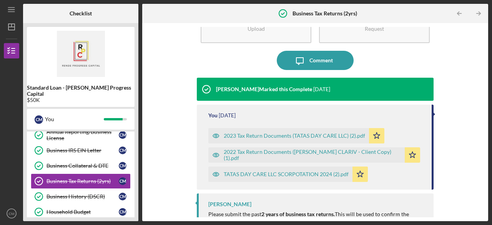
scroll to position [61, 0]
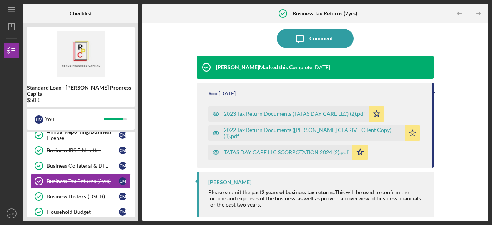
click at [74, 193] on div "Business History (DSCR)" at bounding box center [82, 196] width 72 height 6
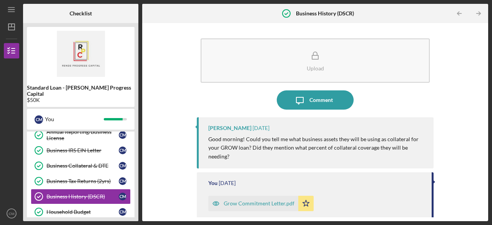
click at [265, 204] on div "Grow Commitment Letter.pdf" at bounding box center [259, 203] width 71 height 6
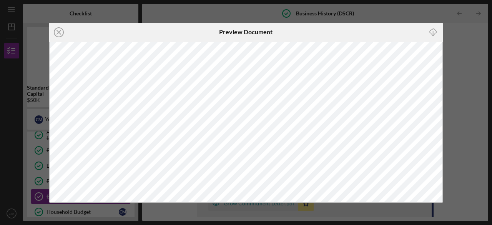
click at [59, 30] on icon "Icon/Close" at bounding box center [58, 32] width 19 height 19
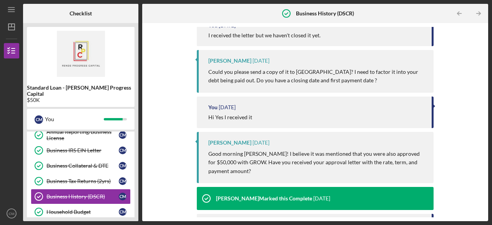
scroll to position [246, 0]
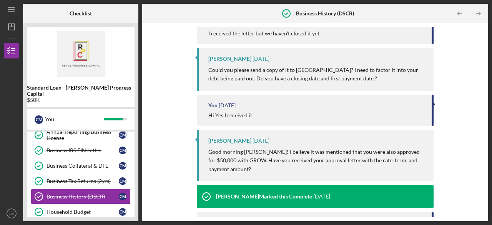
click at [85, 209] on div "Household Budget" at bounding box center [82, 212] width 72 height 6
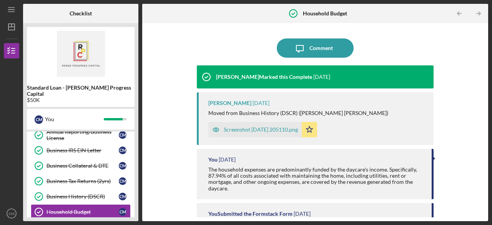
click at [261, 128] on div "Screenshot [DATE] 205110.png" at bounding box center [261, 129] width 74 height 6
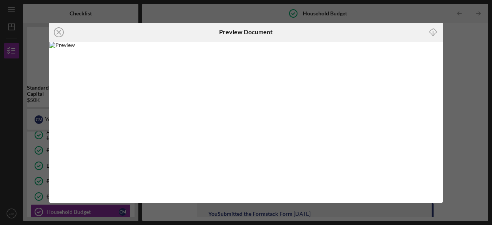
drag, startPoint x: 253, startPoint y: 116, endPoint x: 397, endPoint y: 121, distance: 144.2
click at [397, 121] on img at bounding box center [246, 122] width 394 height 161
drag, startPoint x: 401, startPoint y: 103, endPoint x: 420, endPoint y: 78, distance: 31.1
click at [57, 34] on line at bounding box center [59, 32] width 4 height 4
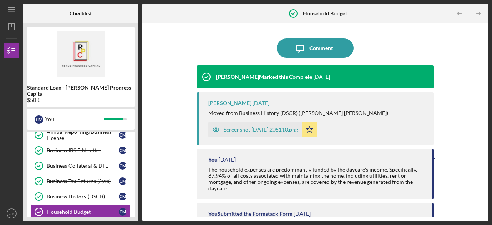
drag, startPoint x: 319, startPoint y: 131, endPoint x: 294, endPoint y: 128, distance: 25.5
click at [294, 128] on div "Screenshot [DATE] 205110.png" at bounding box center [261, 129] width 74 height 6
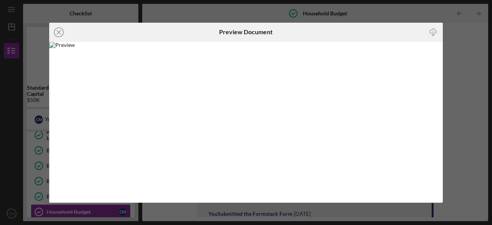
click at [59, 30] on icon "Icon/Close" at bounding box center [58, 32] width 19 height 19
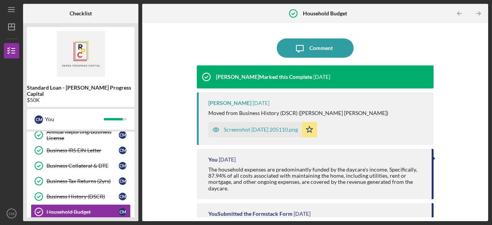
drag, startPoint x: 481, startPoint y: 108, endPoint x: 485, endPoint y: 138, distance: 29.9
click at [485, 138] on div "Icon/Message Comment [PERSON_NAME] Marked this Complete [DATE] [PERSON_NAME] [D…" at bounding box center [315, 122] width 346 height 198
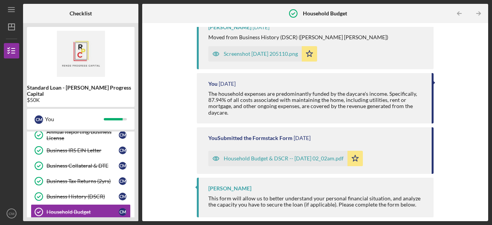
scroll to position [81, 0]
click at [253, 159] on div "Household Budget & DSCR -- [DATE] 02_02am.pdf" at bounding box center [284, 158] width 120 height 6
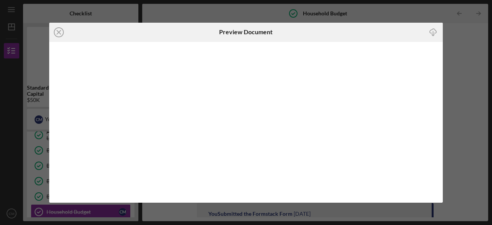
scroll to position [81, 0]
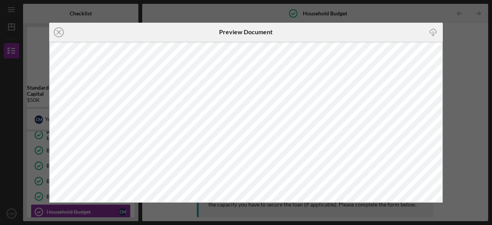
click at [61, 35] on icon "Icon/Close" at bounding box center [58, 32] width 19 height 19
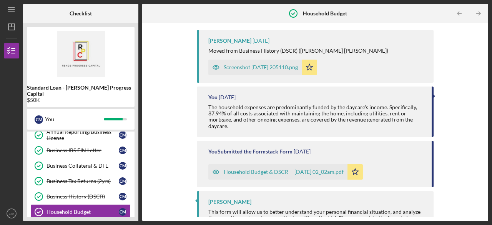
scroll to position [81, 0]
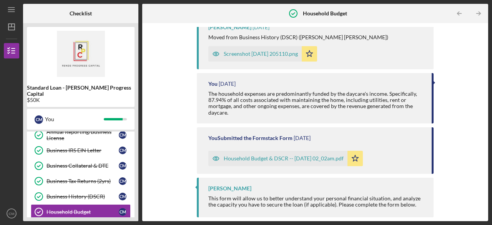
click at [261, 51] on div "Screenshot [DATE] 205110.png" at bounding box center [261, 54] width 74 height 6
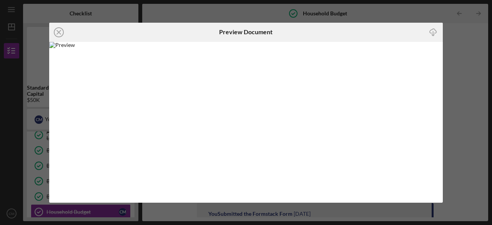
click at [58, 31] on icon "Icon/Close" at bounding box center [58, 32] width 19 height 19
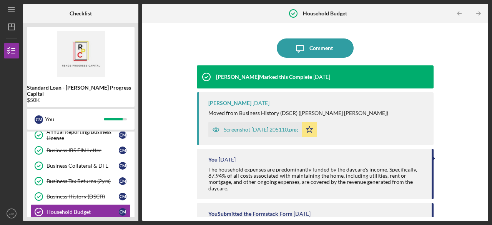
drag, startPoint x: 482, startPoint y: 143, endPoint x: 489, endPoint y: 195, distance: 52.1
click at [489, 195] on div "Icon/Menu Household Budget Household Budget Checklist Standard Loan - [PERSON_N…" at bounding box center [246, 112] width 492 height 225
click at [465, 159] on div "Icon/Message Comment [PERSON_NAME] Marked this Complete [DATE] [PERSON_NAME] [D…" at bounding box center [315, 122] width 338 height 190
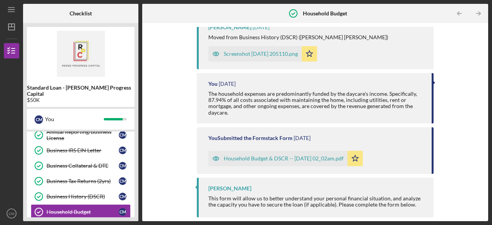
scroll to position [227, 0]
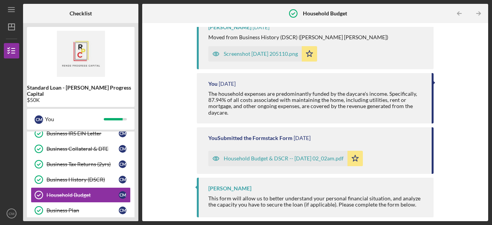
click at [118, 58] on img at bounding box center [81, 54] width 108 height 46
click at [68, 207] on div "Business Plan" at bounding box center [82, 210] width 72 height 6
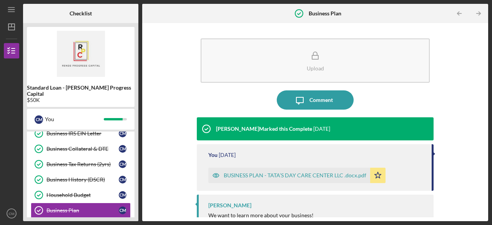
click at [297, 175] on div "BUSINESS PLAN - TATA’S DAY CARE CENTER LLC .docx.pdf" at bounding box center [295, 175] width 143 height 6
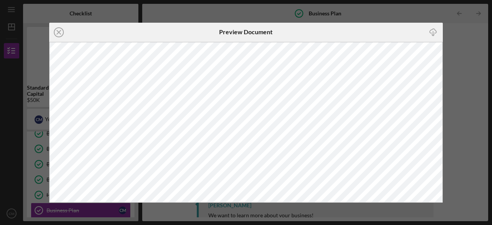
click at [58, 33] on line at bounding box center [59, 32] width 4 height 4
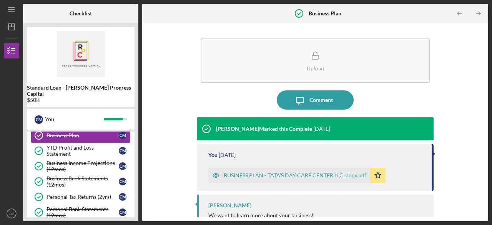
scroll to position [307, 0]
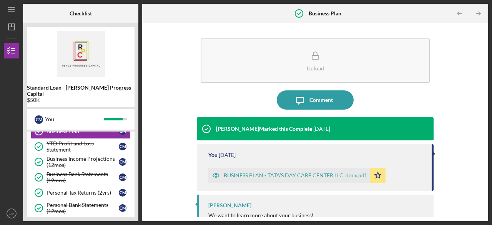
click at [76, 140] on div "YTD Profit and Loss Statement" at bounding box center [82, 146] width 72 height 12
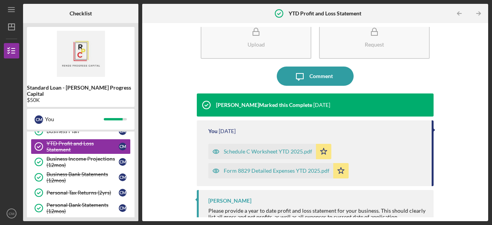
scroll to position [36, 0]
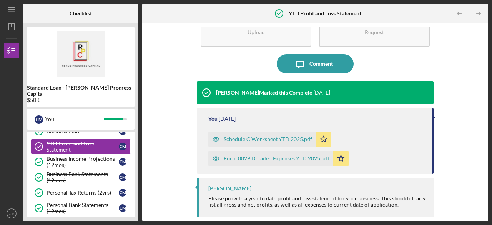
click at [280, 139] on div "Schedule C Worksheet YTD 2025.pdf" at bounding box center [268, 139] width 88 height 6
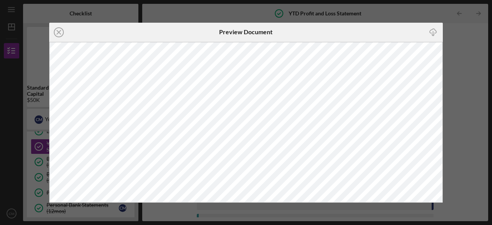
click at [58, 32] on line at bounding box center [59, 32] width 4 height 4
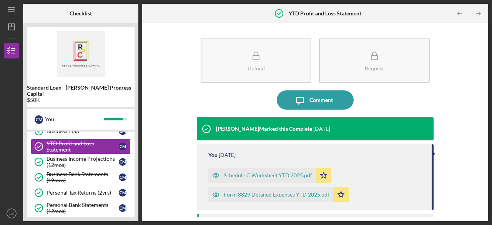
click at [251, 197] on div "Form 8829 Detailed Expenses YTD 2025.pdf" at bounding box center [277, 194] width 106 height 6
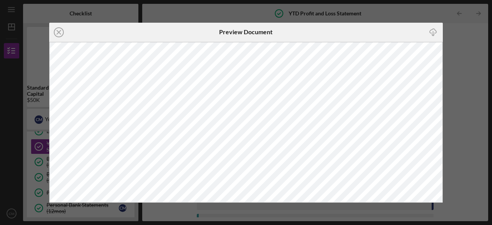
click at [61, 32] on icon "Icon/Close" at bounding box center [58, 32] width 19 height 19
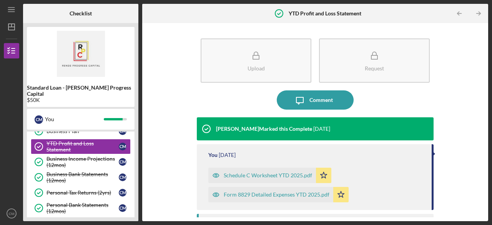
click at [76, 156] on div "Business Income Projections (12mos)" at bounding box center [82, 162] width 72 height 12
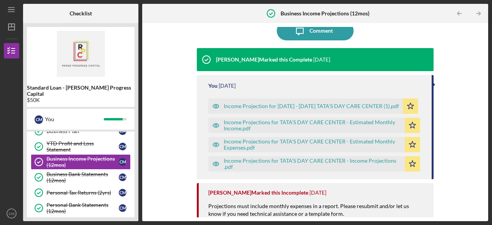
scroll to position [70, 0]
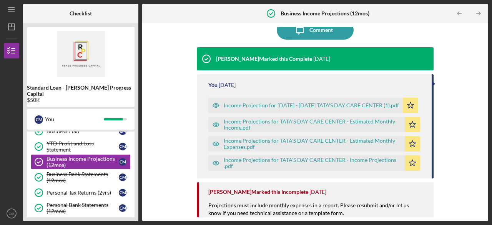
click at [315, 162] on div "Income Projections for TATA'S DAY CARE CENTER - Income Projections .pdf" at bounding box center [312, 163] width 177 height 12
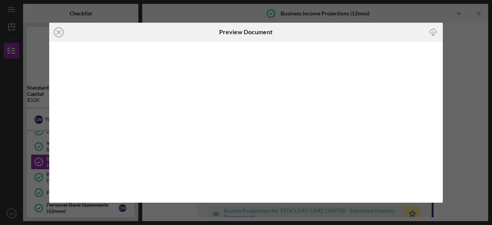
scroll to position [111, 0]
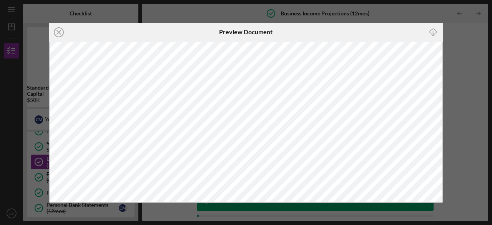
click at [61, 29] on icon "Icon/Close" at bounding box center [58, 32] width 19 height 19
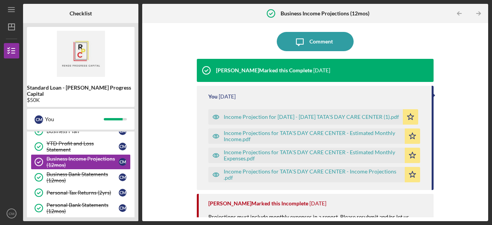
scroll to position [61, 0]
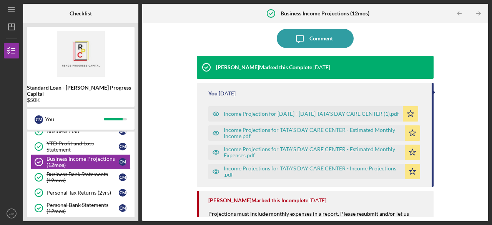
click at [324, 153] on div "Income Projections for TATA'S DAY CARE CENTER - Estimated Monthly Expenses.pdf" at bounding box center [312, 152] width 177 height 12
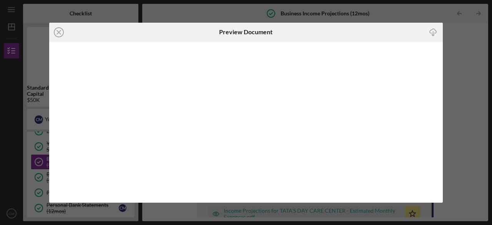
scroll to position [4, 0]
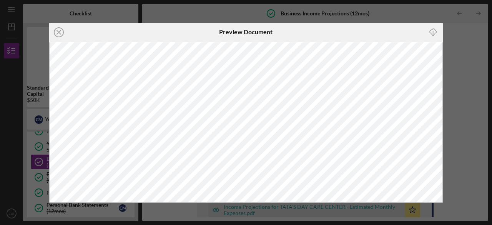
click at [60, 31] on line at bounding box center [59, 32] width 4 height 4
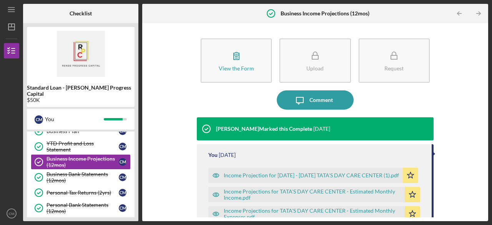
click at [290, 191] on div "Income Projections for TATA'S DAY CARE CENTER - Estimated Monthly Income.pdf" at bounding box center [312, 194] width 177 height 12
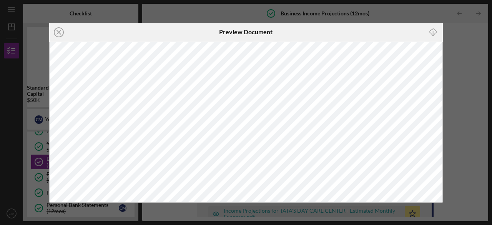
click at [54, 36] on icon "Icon/Close" at bounding box center [58, 32] width 19 height 19
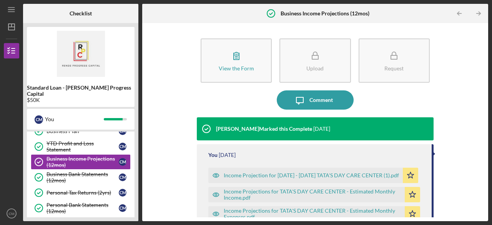
click at [330, 172] on div "Income Projection for [DATE] - [DATE] TATA'S DAY CARE CENTER (1).pdf" at bounding box center [311, 175] width 175 height 6
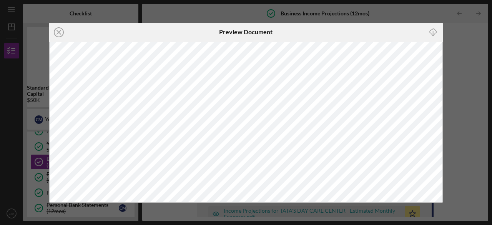
click at [56, 33] on icon "Icon/Close" at bounding box center [58, 32] width 19 height 19
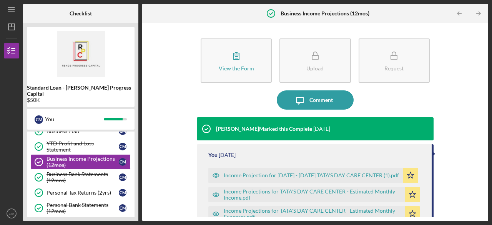
click at [85, 171] on div "Business Bank Statements (12mos)" at bounding box center [82, 177] width 72 height 12
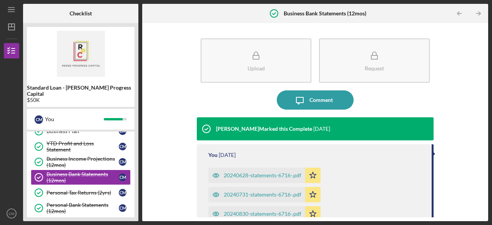
click at [85, 189] on div "Personal Tax Returns (2yrs)" at bounding box center [82, 192] width 72 height 6
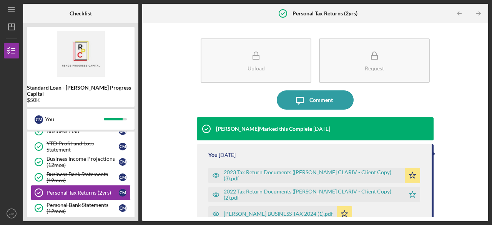
click at [85, 202] on div "Personal Bank Statements (12mos)" at bounding box center [82, 208] width 72 height 12
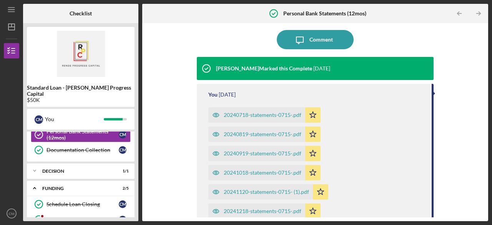
scroll to position [384, 0]
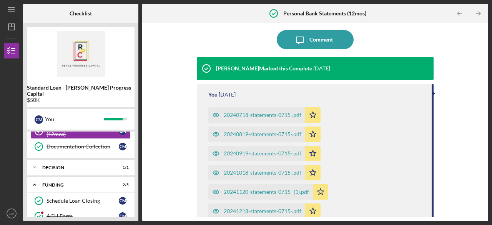
click at [80, 143] on div "Documentation Collection" at bounding box center [82, 146] width 72 height 6
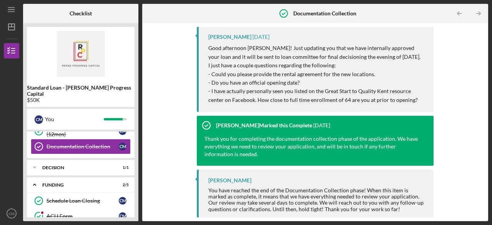
scroll to position [176, 0]
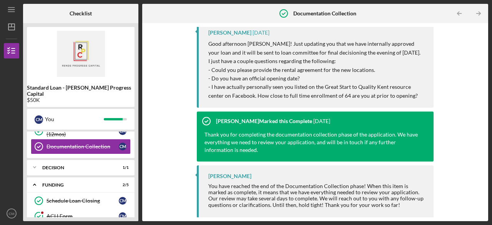
click at [60, 159] on div "Icon/Expander Decision 1 / 1" at bounding box center [81, 166] width 108 height 15
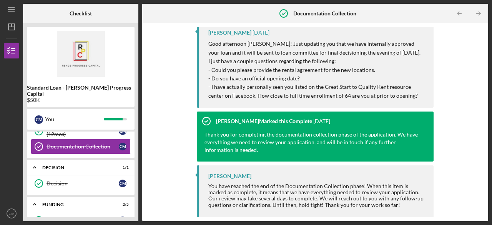
click at [60, 217] on div "Schedule Loan Closing" at bounding box center [82, 220] width 72 height 6
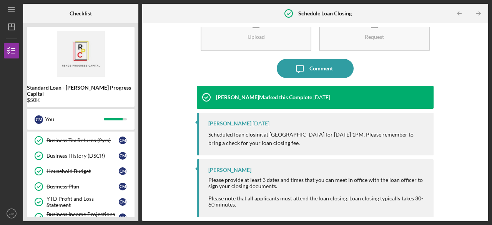
scroll to position [249, 0]
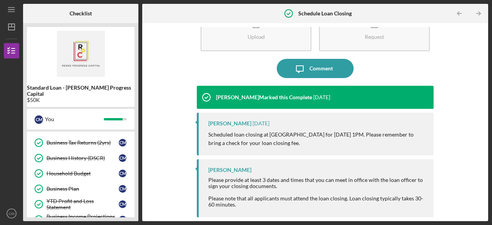
click at [101, 183] on link "Business Plan Business Plan C M" at bounding box center [81, 188] width 100 height 15
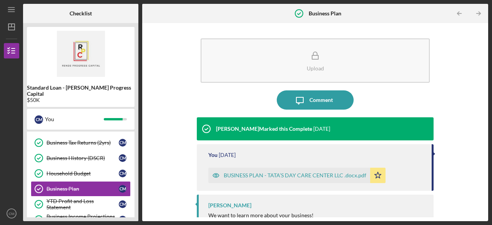
click at [91, 155] on div "Business History (DSCR)" at bounding box center [82, 158] width 72 height 6
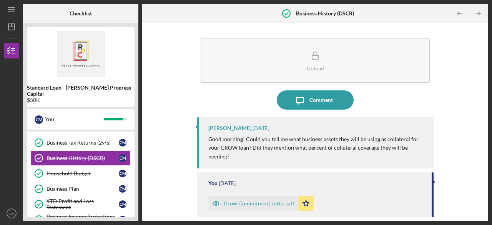
click at [79, 170] on div "Household Budget" at bounding box center [82, 173] width 72 height 6
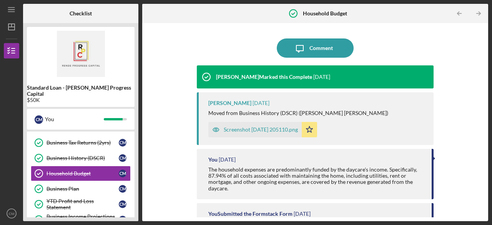
click at [278, 128] on div "Screenshot [DATE] 205110.png" at bounding box center [261, 129] width 74 height 6
